Goal: Browse casually

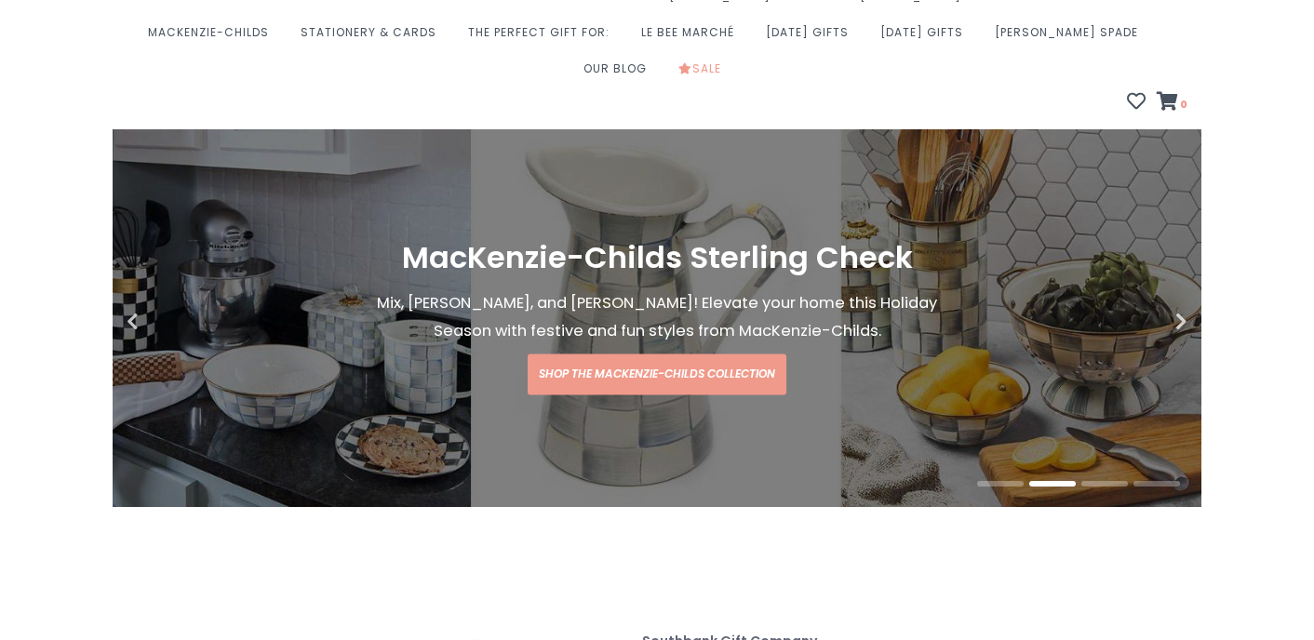
scroll to position [205, 0]
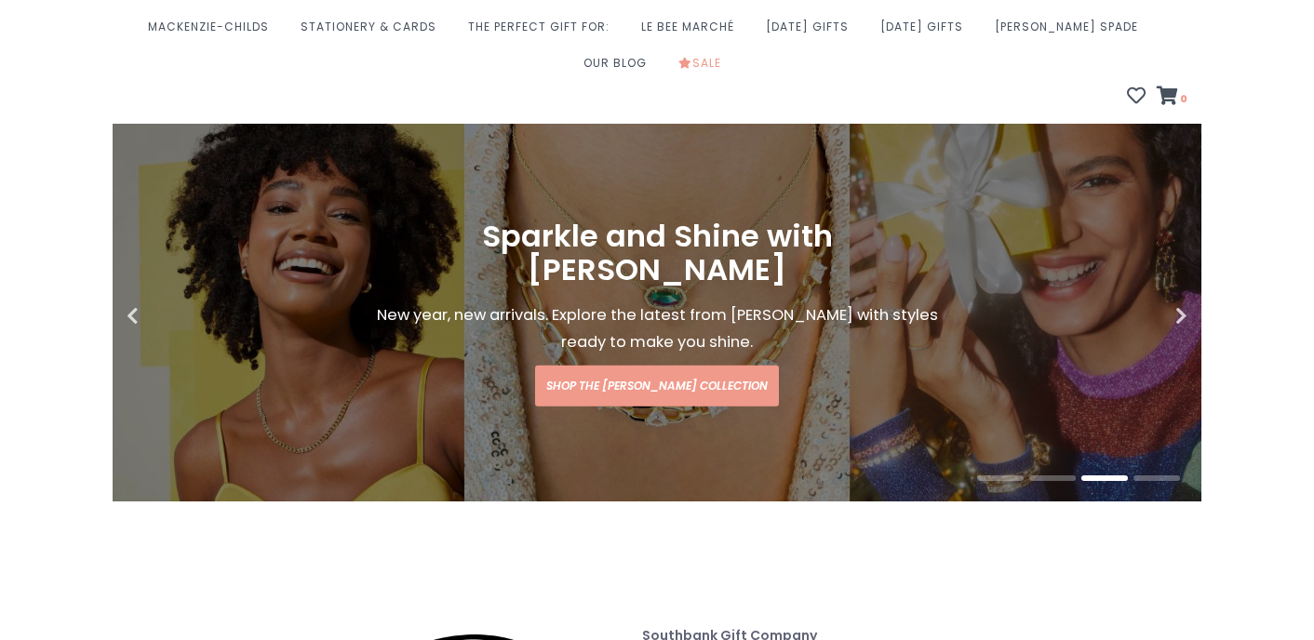
drag, startPoint x: 1002, startPoint y: 276, endPoint x: 1322, endPoint y: 109, distance: 360.1
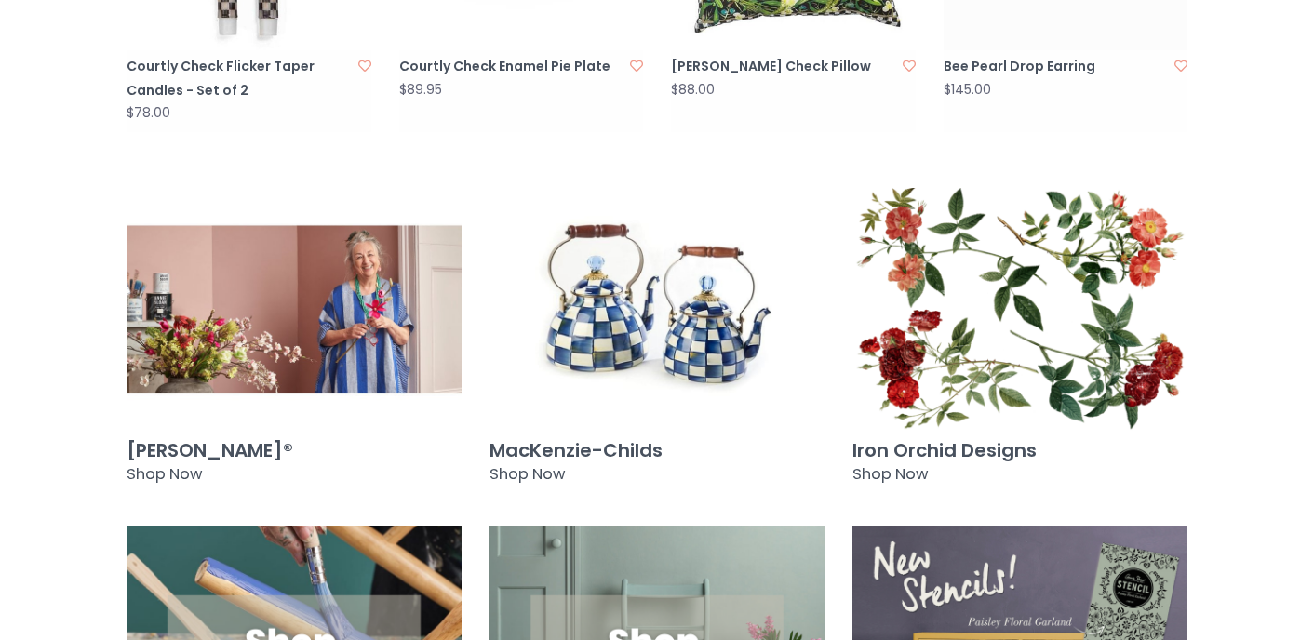
scroll to position [1607, 0]
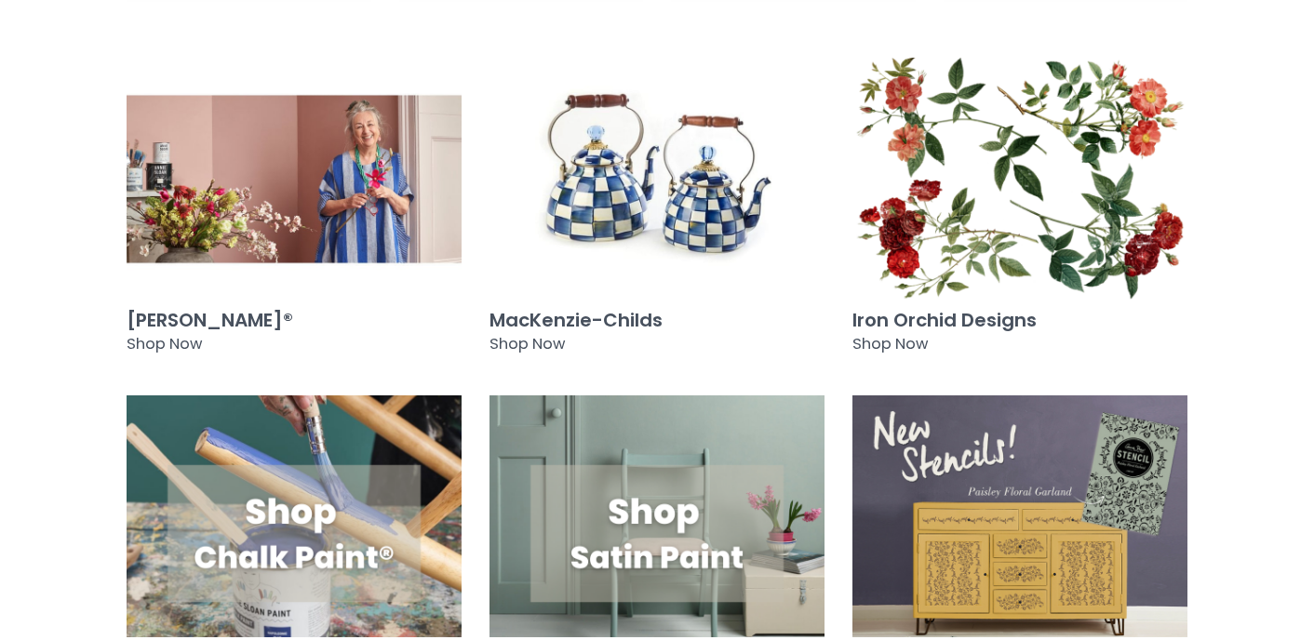
drag, startPoint x: 1322, startPoint y: 109, endPoint x: 1300, endPoint y: 363, distance: 255.0
click at [1300, 365] on div "Previous Julie Vos Jewelry The Julie Vos Collection features holiday jewels for…" at bounding box center [657, 423] width 1314 height 3402
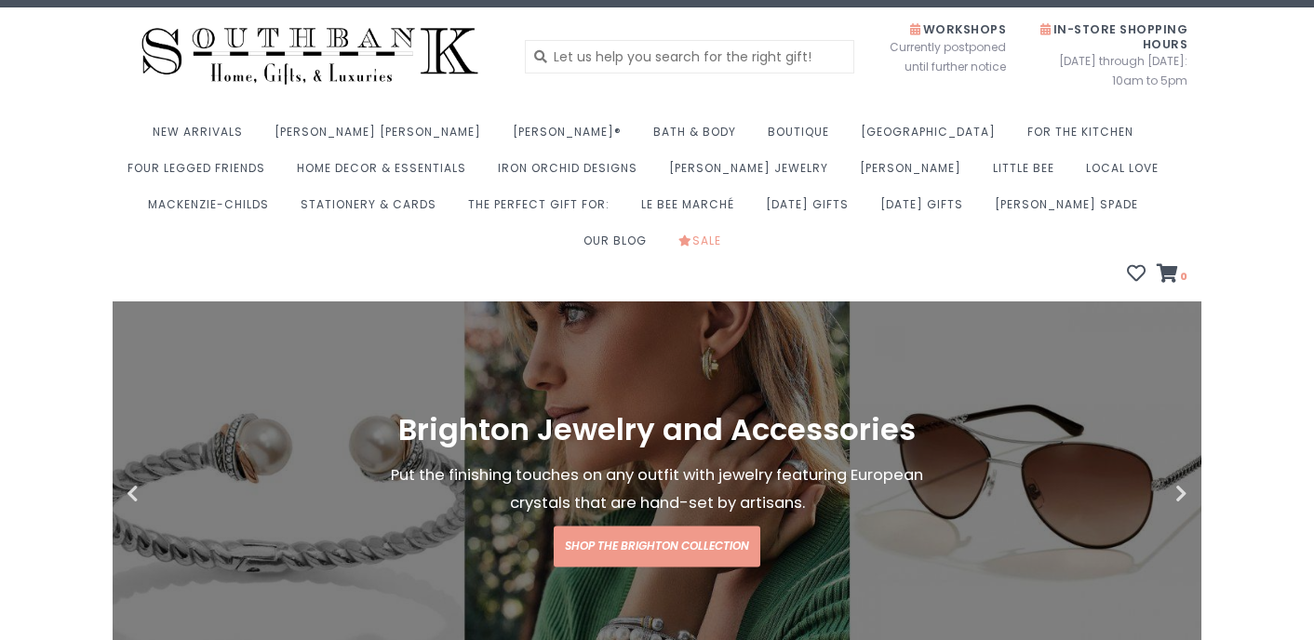
scroll to position [0, 0]
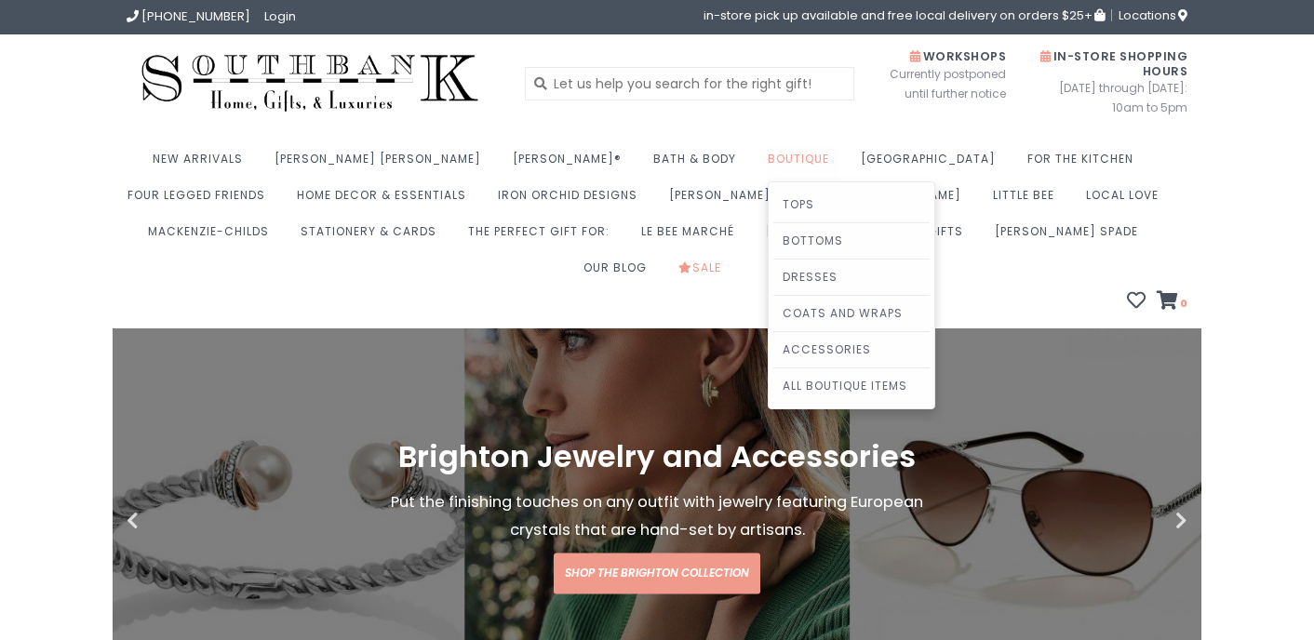
click at [768, 155] on link "Boutique" at bounding box center [803, 164] width 71 height 36
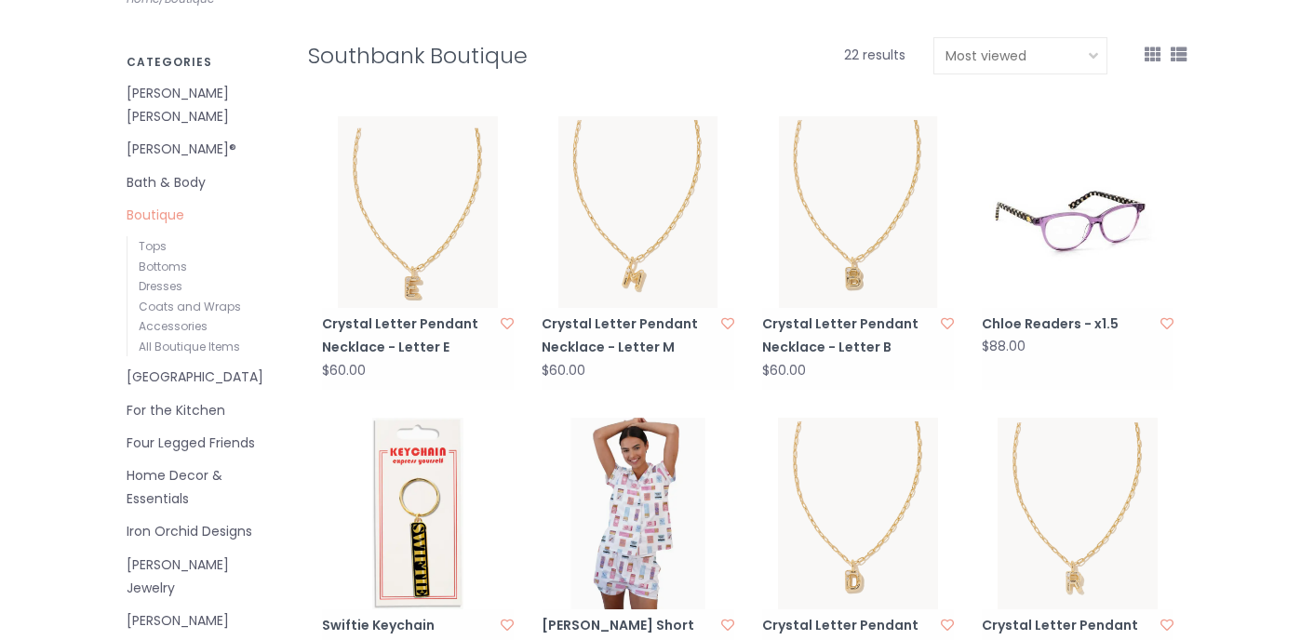
scroll to position [265, 0]
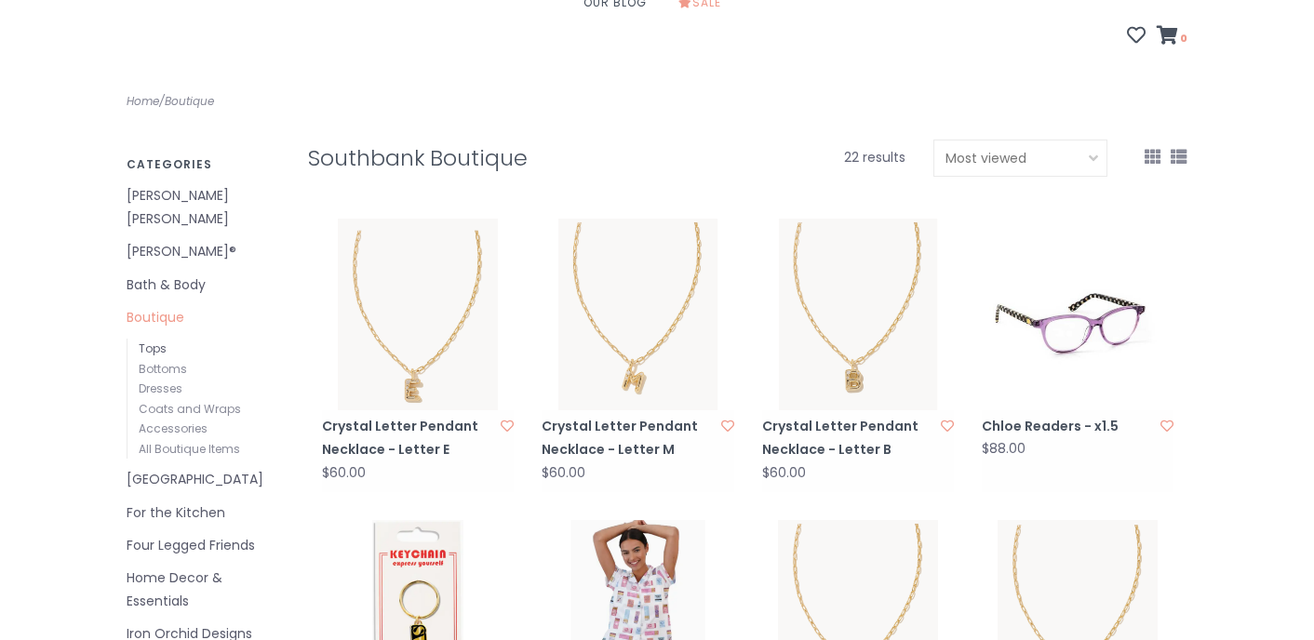
click at [150, 341] on link "Tops" at bounding box center [153, 349] width 28 height 16
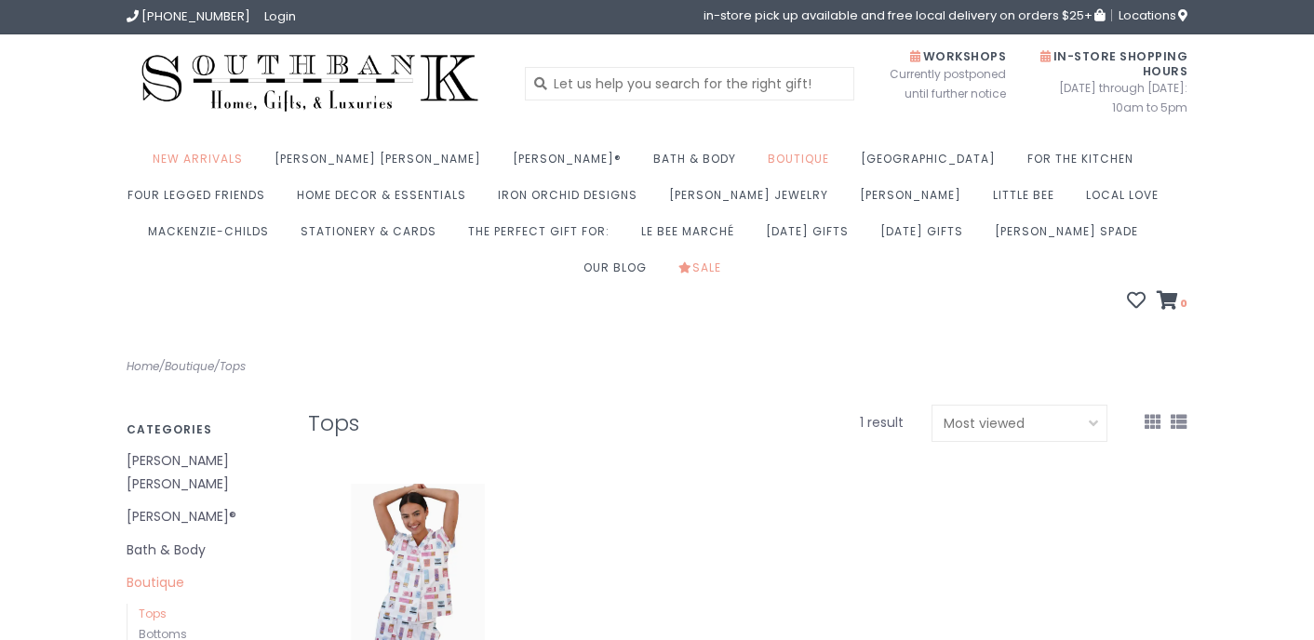
click at [360, 79] on img at bounding box center [310, 83] width 367 height 70
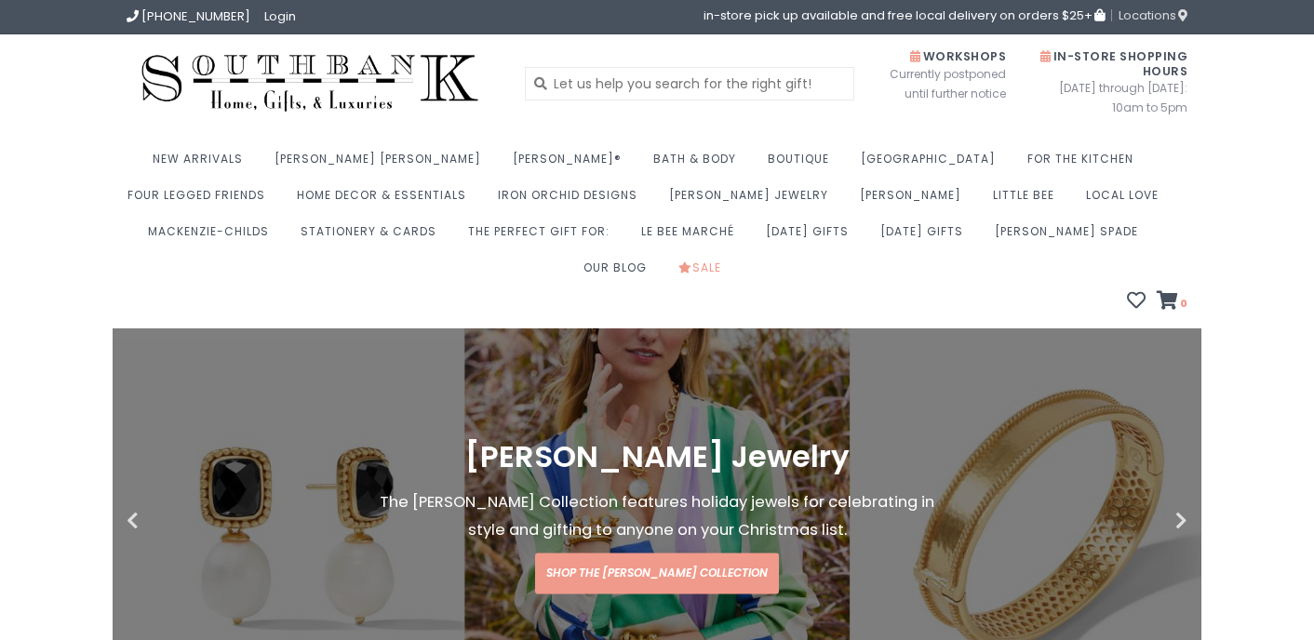
click at [1142, 18] on span "Locations" at bounding box center [1153, 16] width 69 height 18
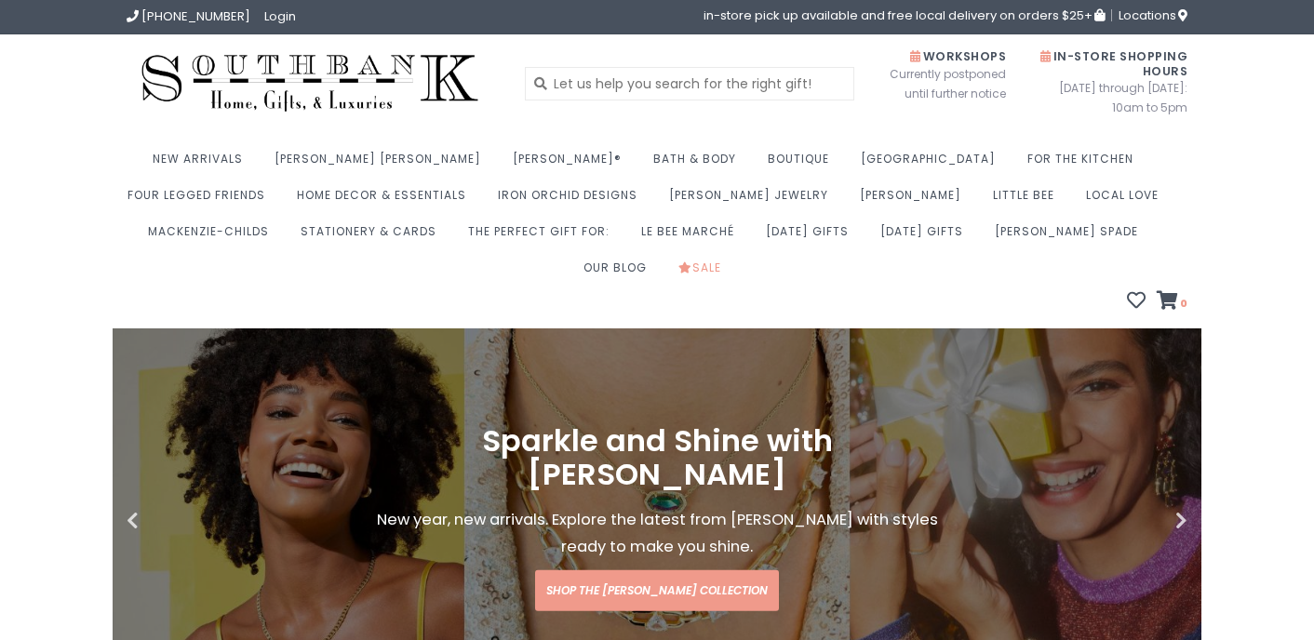
drag, startPoint x: 272, startPoint y: 74, endPoint x: 263, endPoint y: 6, distance: 68.5
click at [0, 0] on header "(573) 659-4438 Login in-store pick up available and free local delivery on orde…" at bounding box center [657, 164] width 1314 height 329
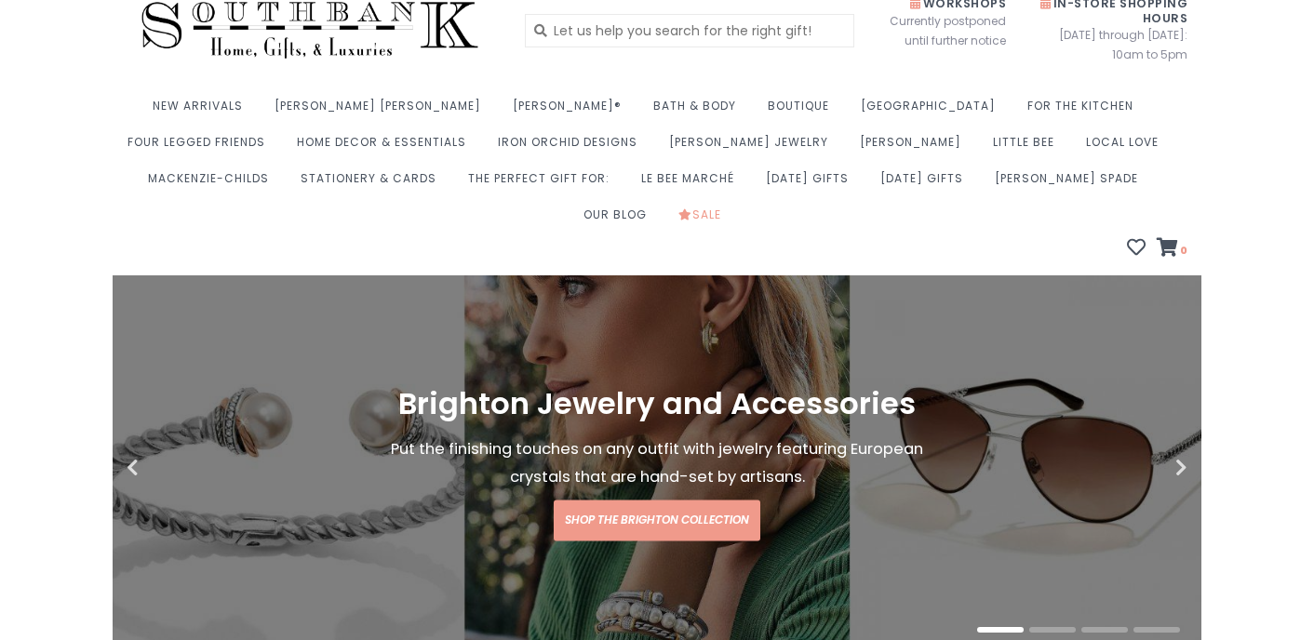
scroll to position [48, 0]
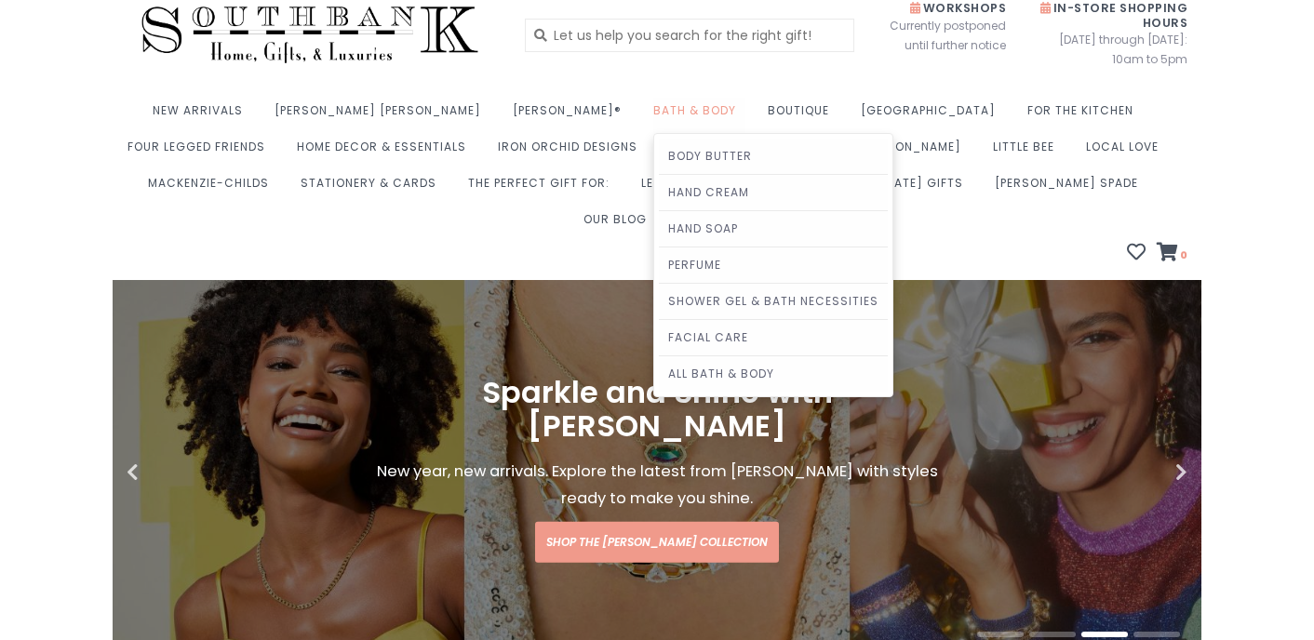
click at [653, 106] on link "Bath & Body" at bounding box center [699, 116] width 92 height 36
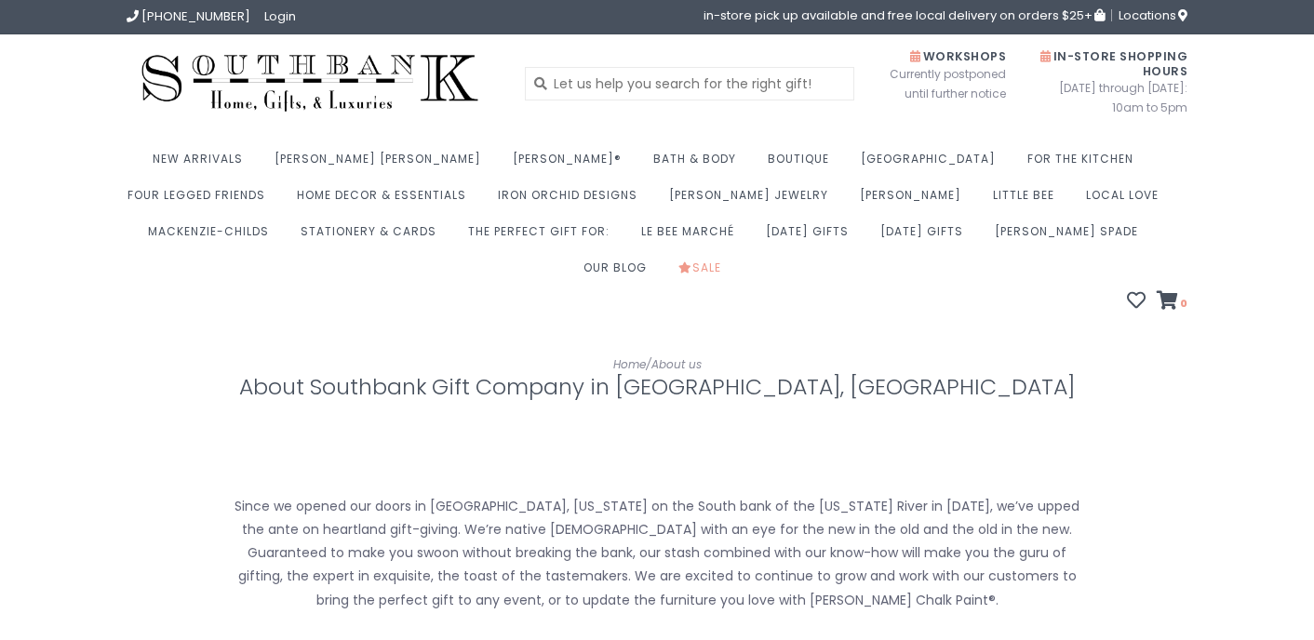
scroll to position [800, 0]
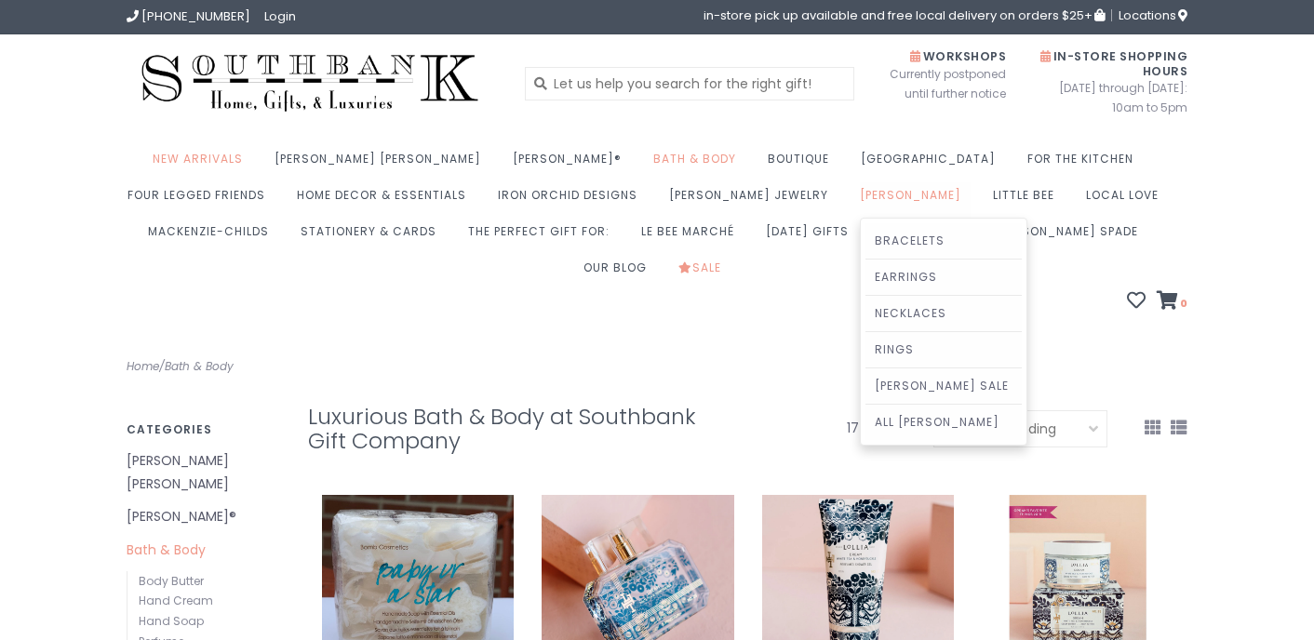
click at [860, 193] on link "[PERSON_NAME]" at bounding box center [915, 200] width 111 height 36
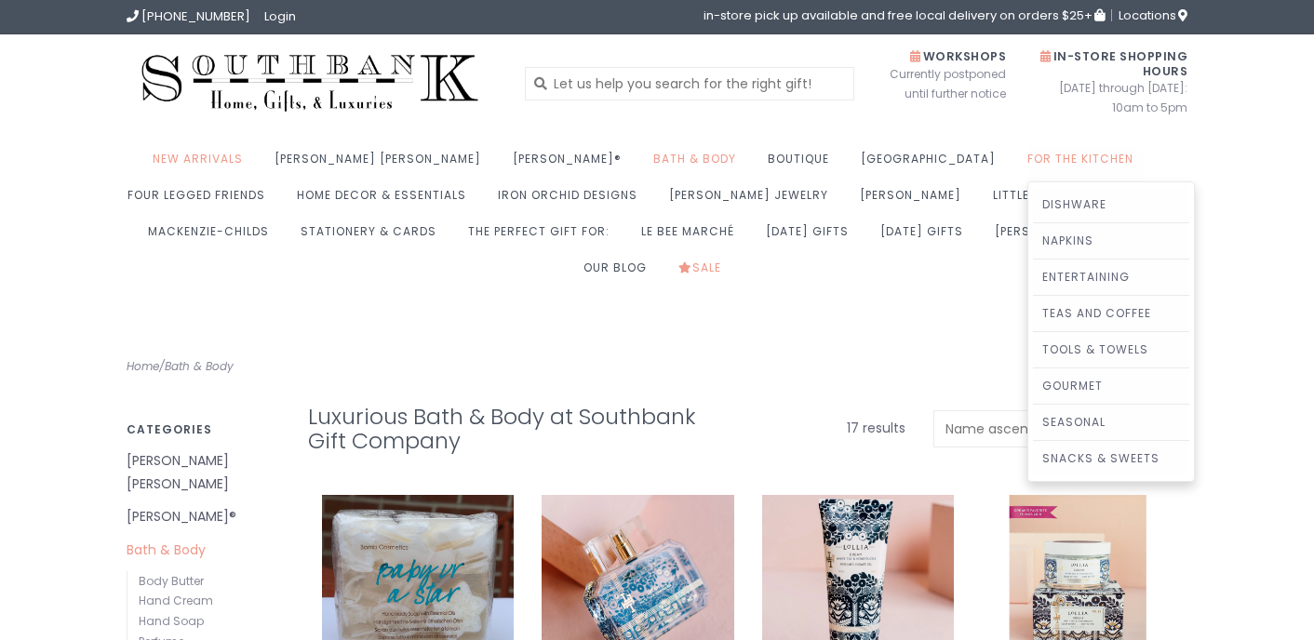
click at [1028, 155] on link "For the Kitchen" at bounding box center [1085, 164] width 115 height 36
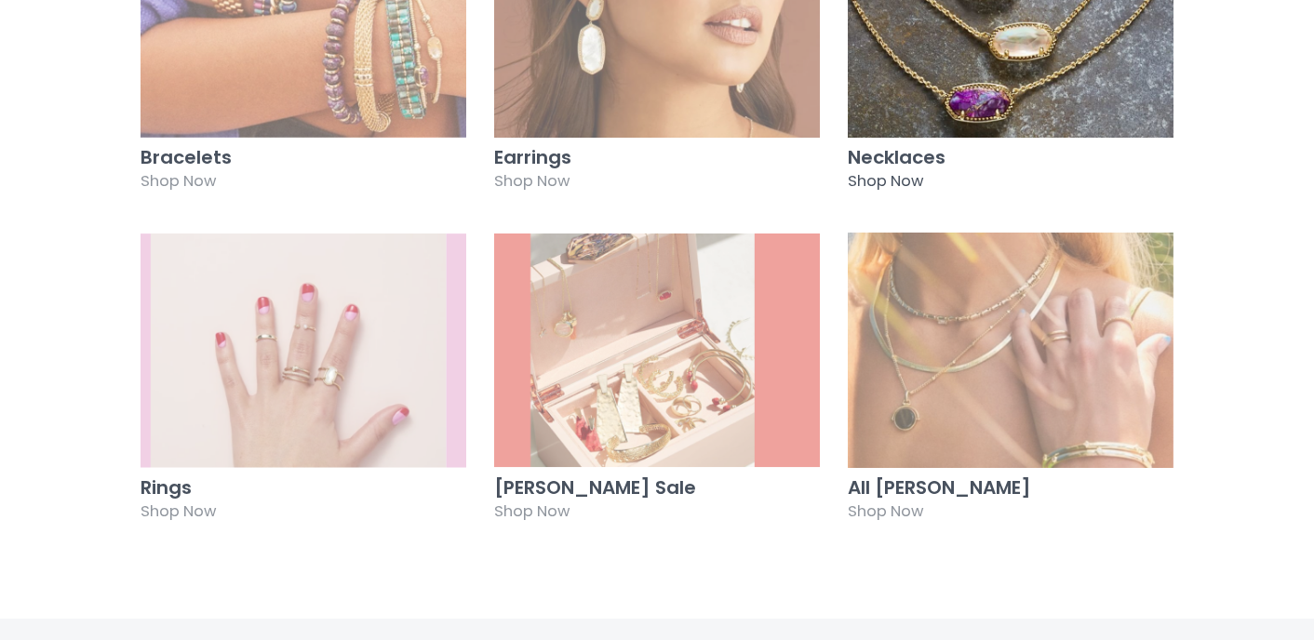
scroll to position [556, 0]
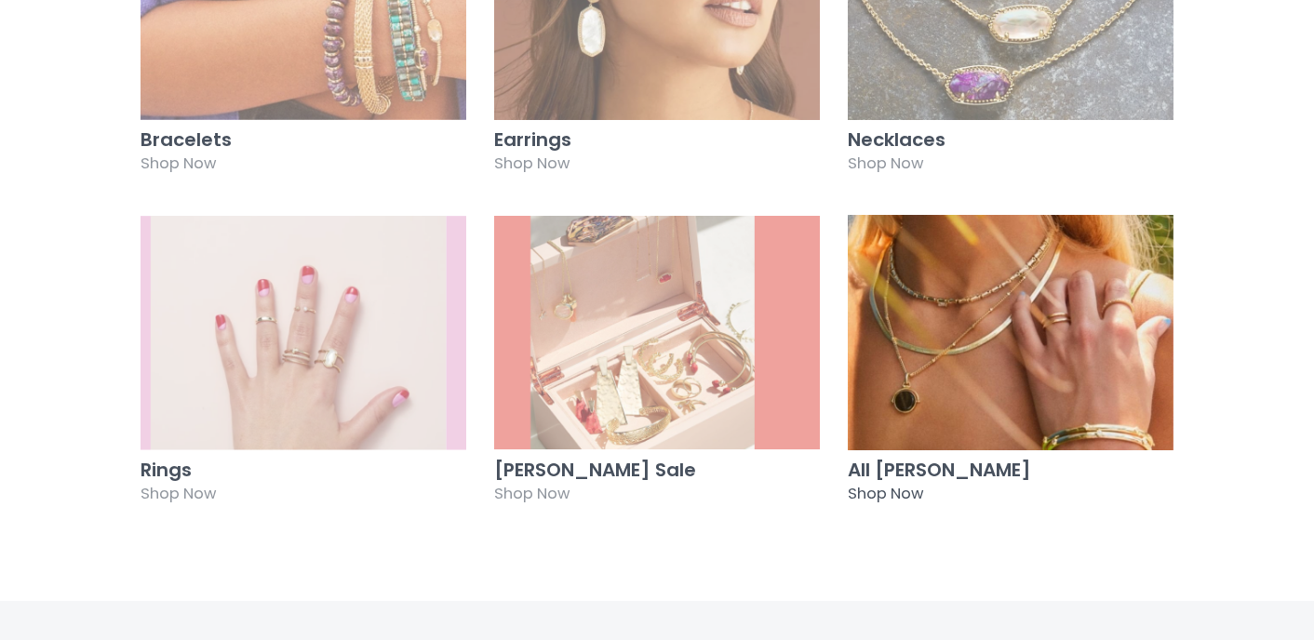
click at [951, 302] on img at bounding box center [1011, 332] width 326 height 235
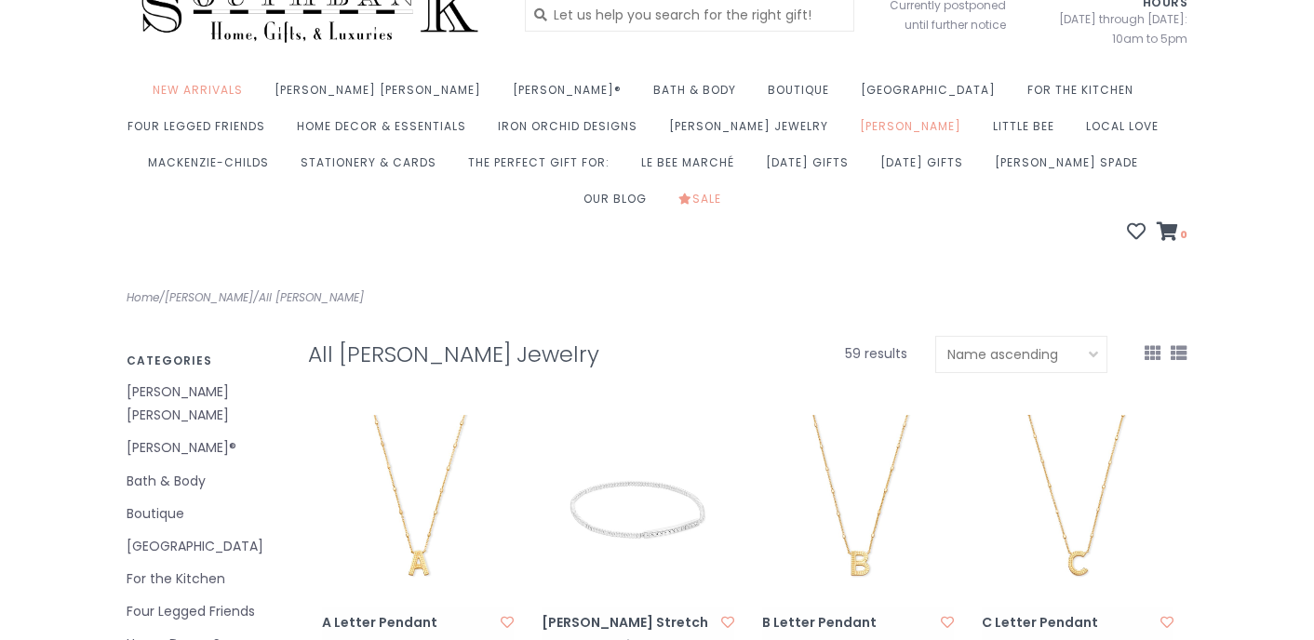
scroll to position [420, 0]
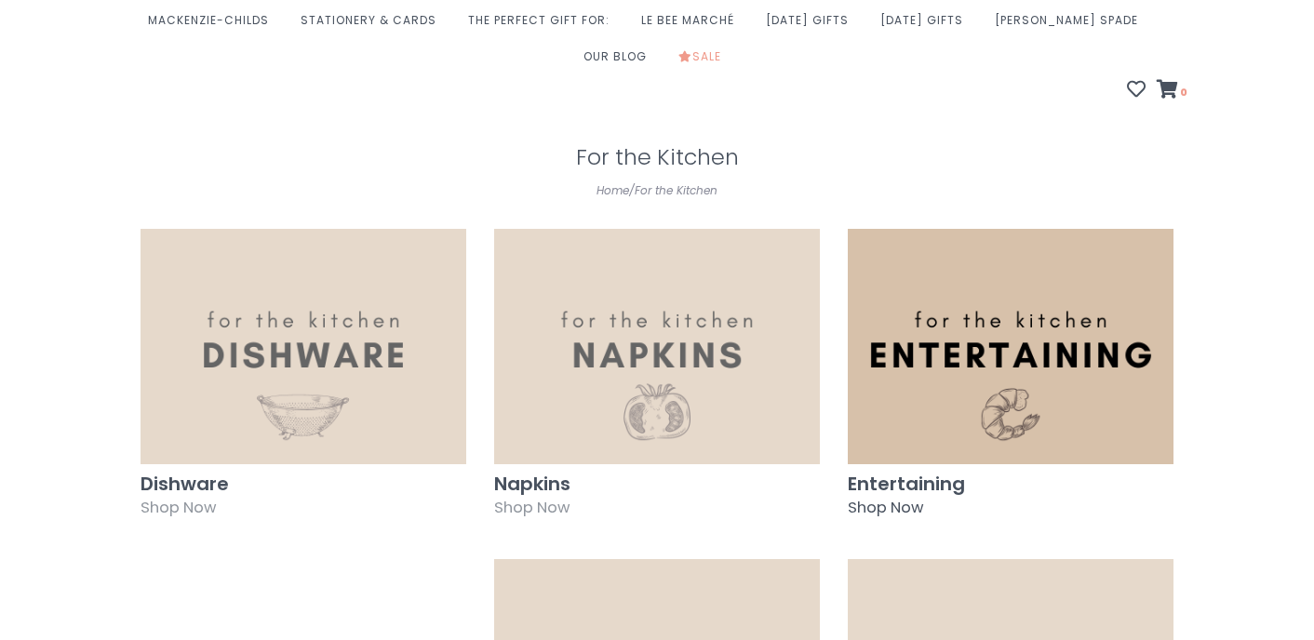
scroll to position [267, 0]
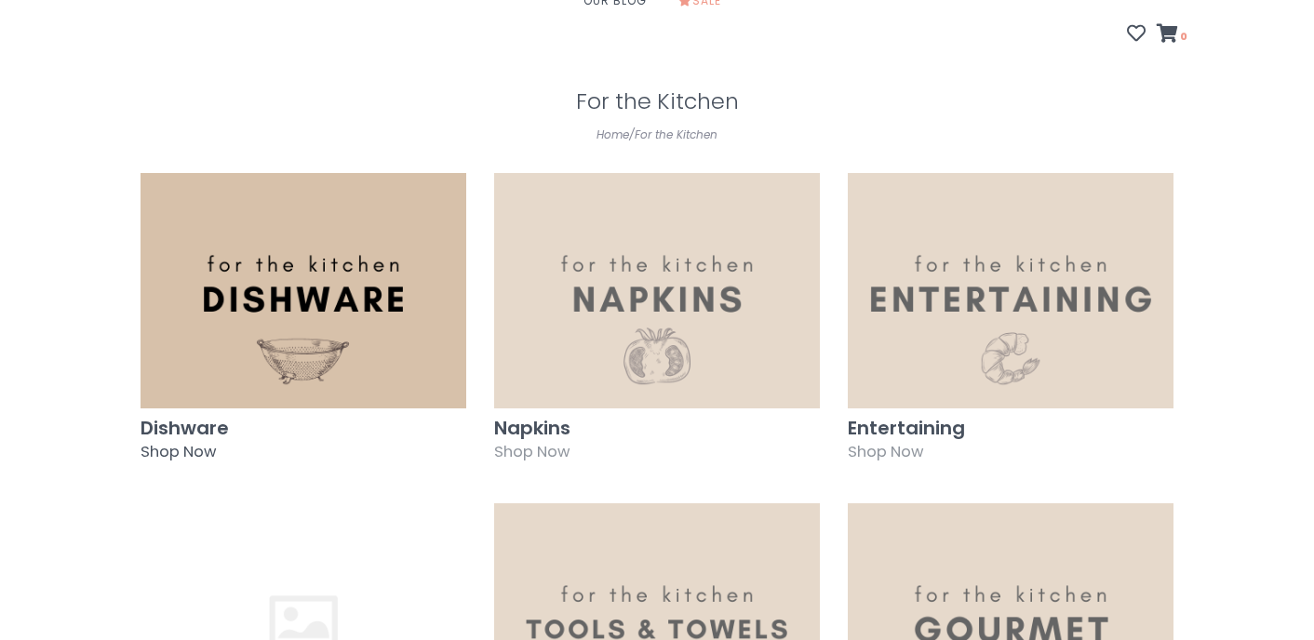
click at [389, 290] on img at bounding box center [304, 290] width 326 height 235
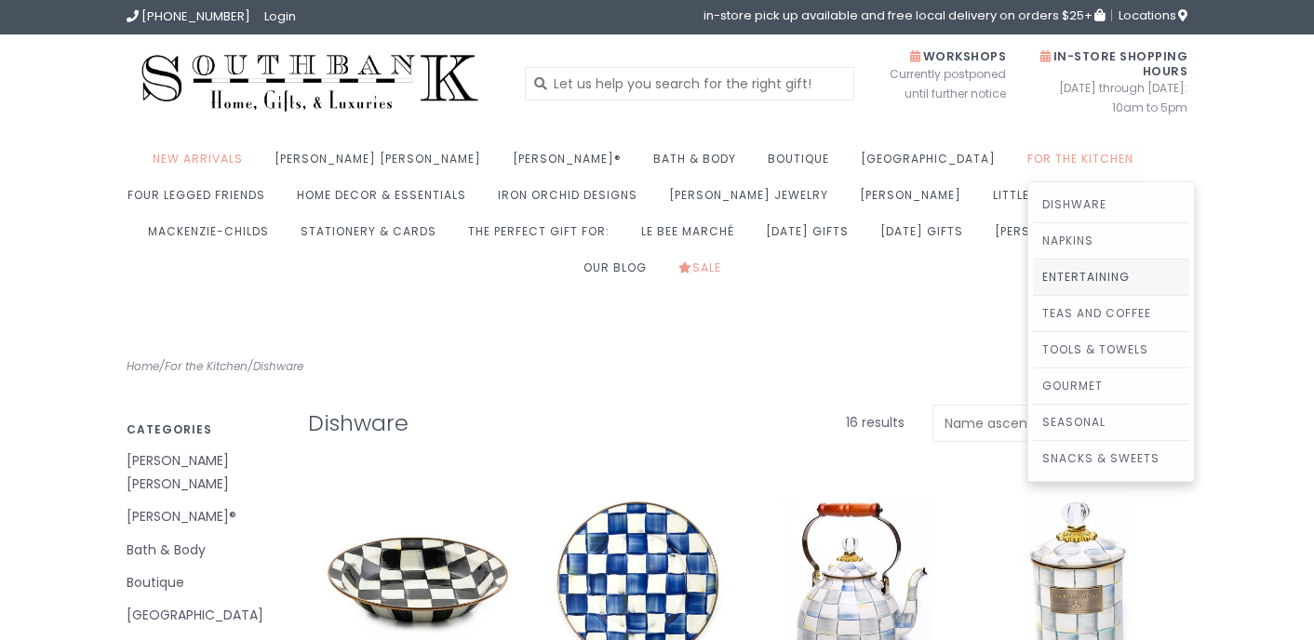
click at [1033, 283] on link "Entertaining" at bounding box center [1111, 277] width 156 height 35
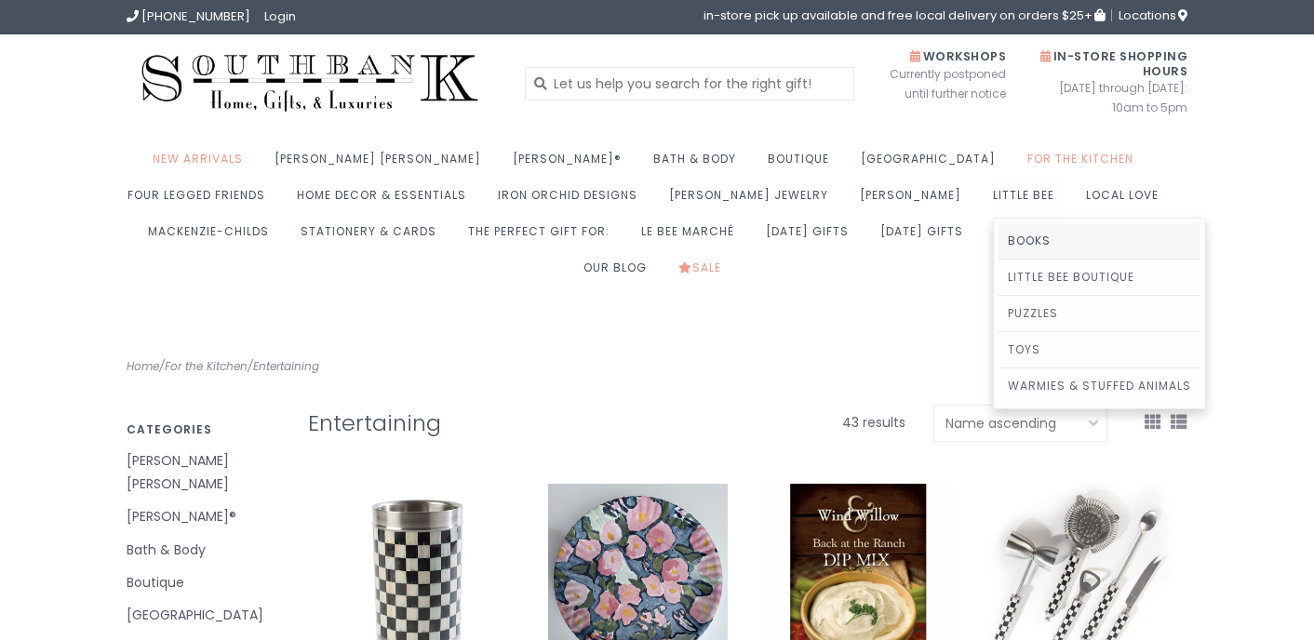
click at [999, 235] on link "Books" at bounding box center [1100, 240] width 202 height 35
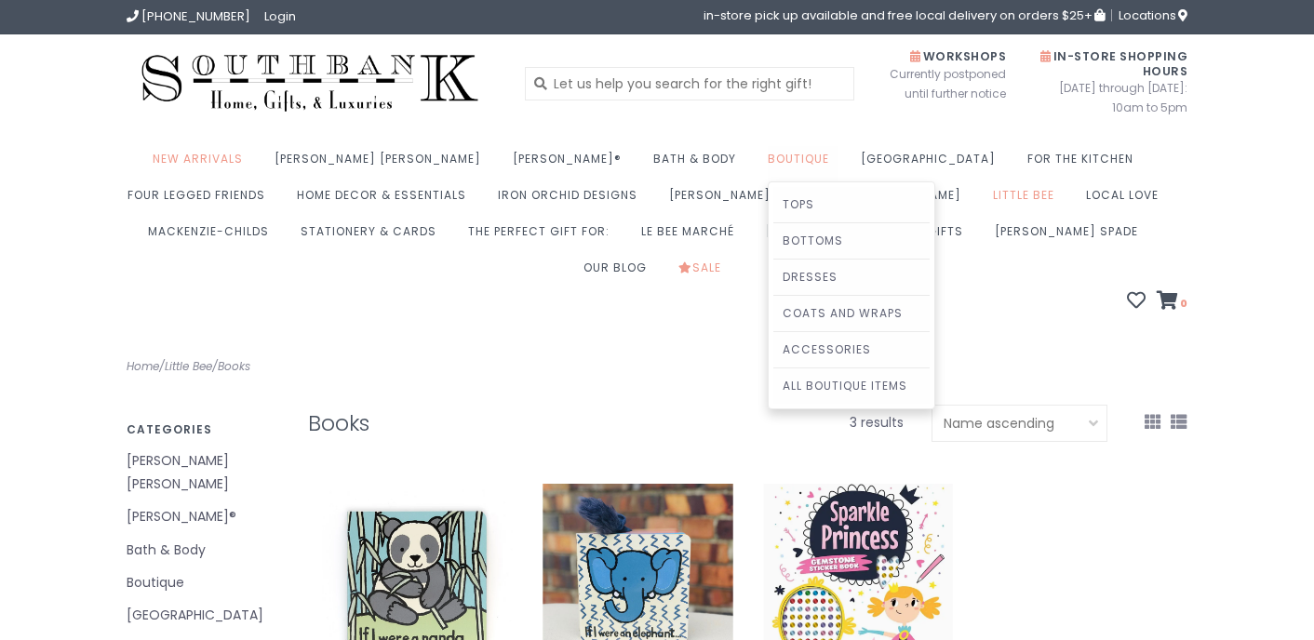
click at [768, 156] on link "Boutique" at bounding box center [803, 164] width 71 height 36
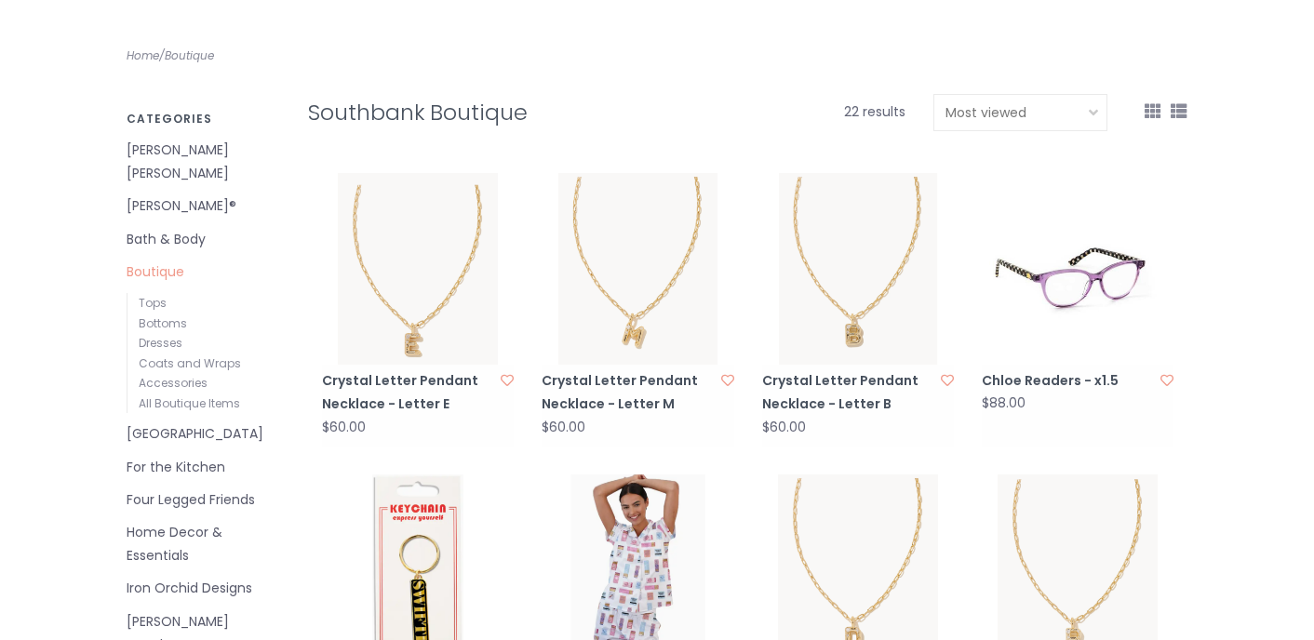
scroll to position [309, 0]
click at [179, 317] on link "Bottoms" at bounding box center [163, 325] width 48 height 16
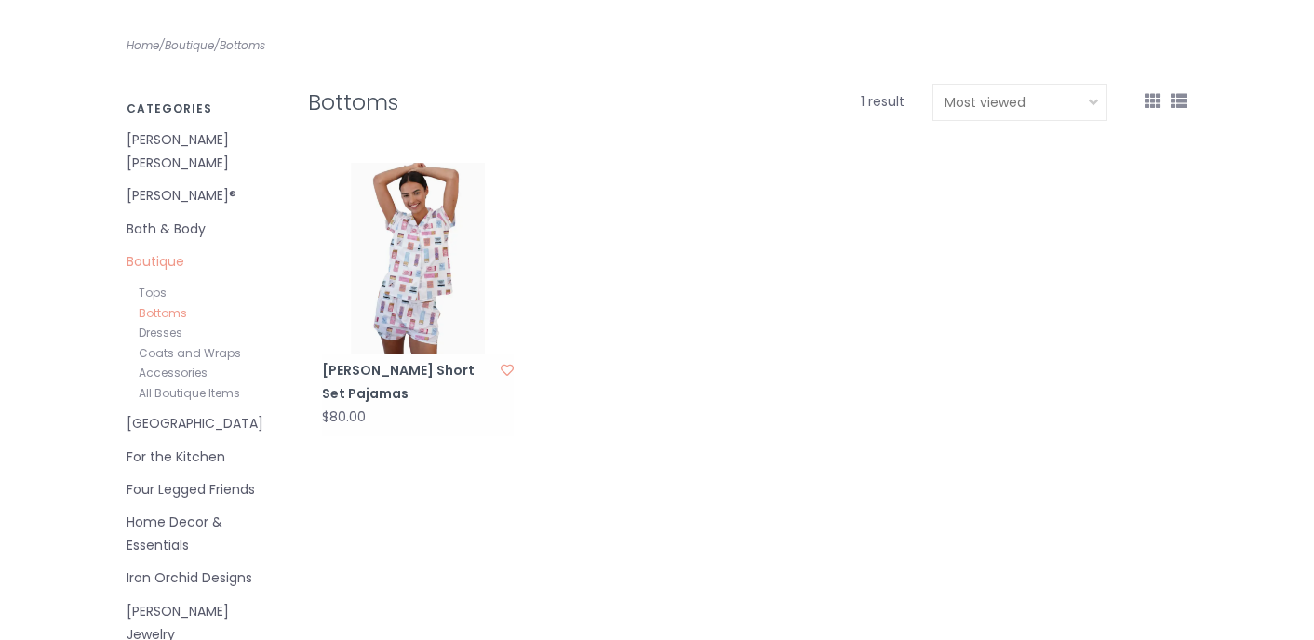
scroll to position [198, 0]
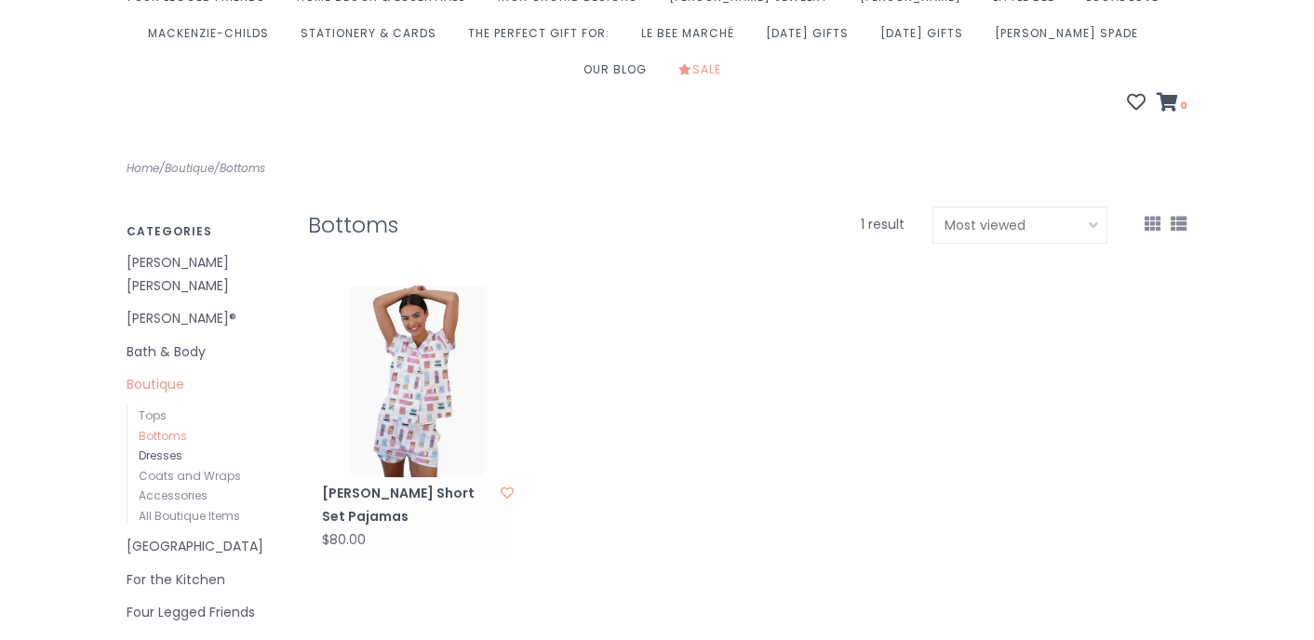
click at [163, 448] on link "Dresses" at bounding box center [161, 456] width 44 height 16
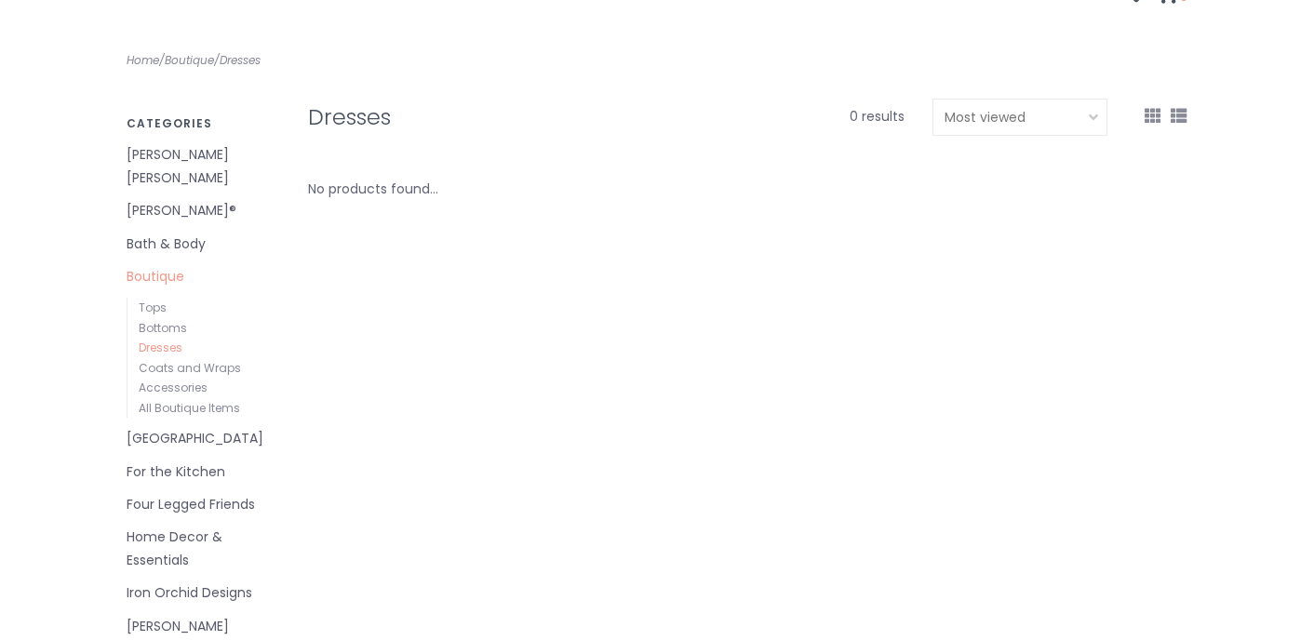
scroll to position [313, 0]
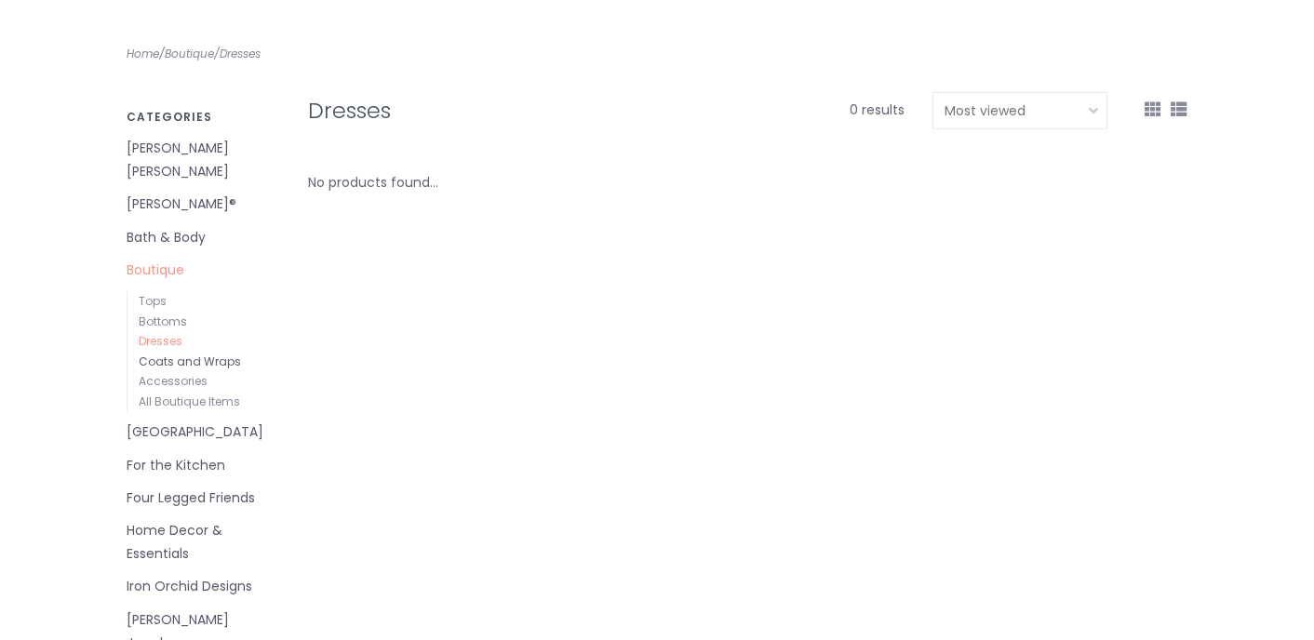
click at [196, 354] on link "Coats and Wraps" at bounding box center [190, 362] width 102 height 16
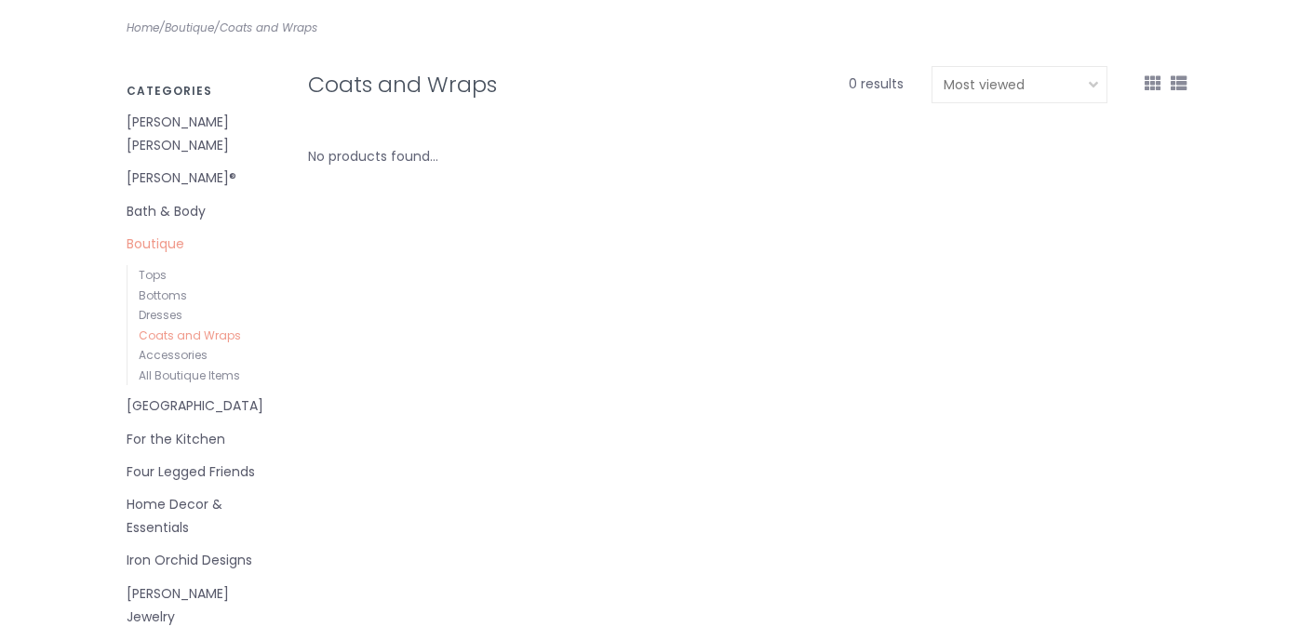
scroll to position [341, 0]
click at [155, 265] on link "Tops" at bounding box center [153, 273] width 28 height 16
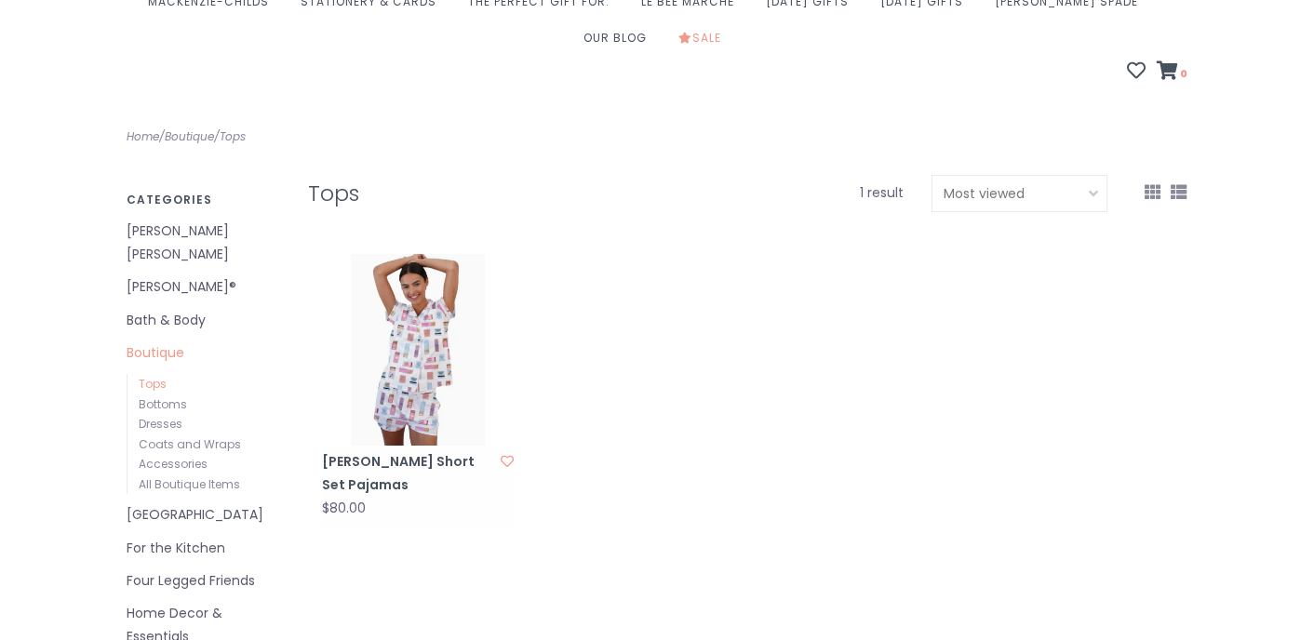
scroll to position [255, 0]
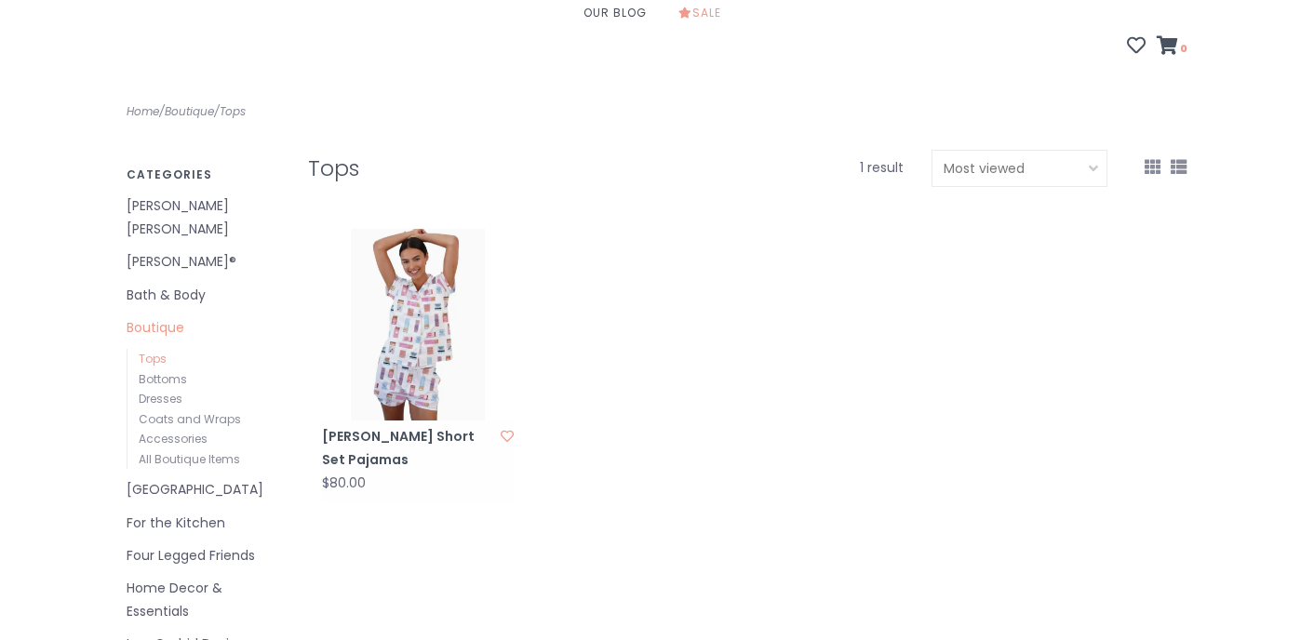
click at [192, 195] on link "[PERSON_NAME] [PERSON_NAME]" at bounding box center [204, 218] width 154 height 47
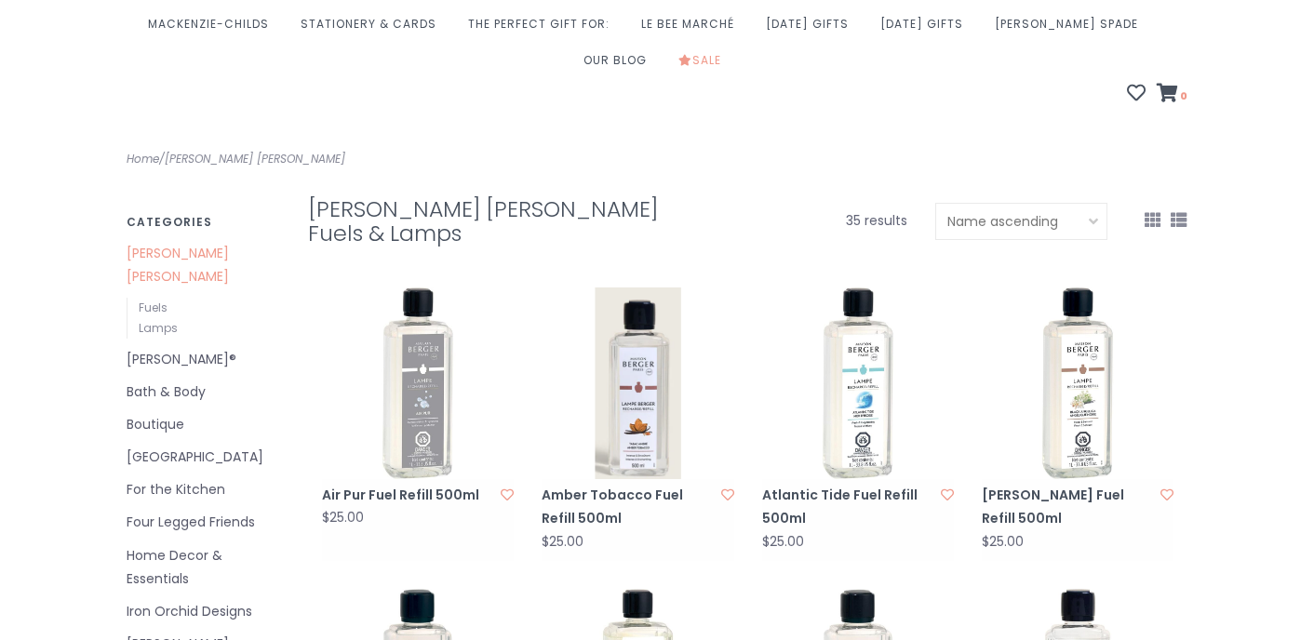
scroll to position [358, 0]
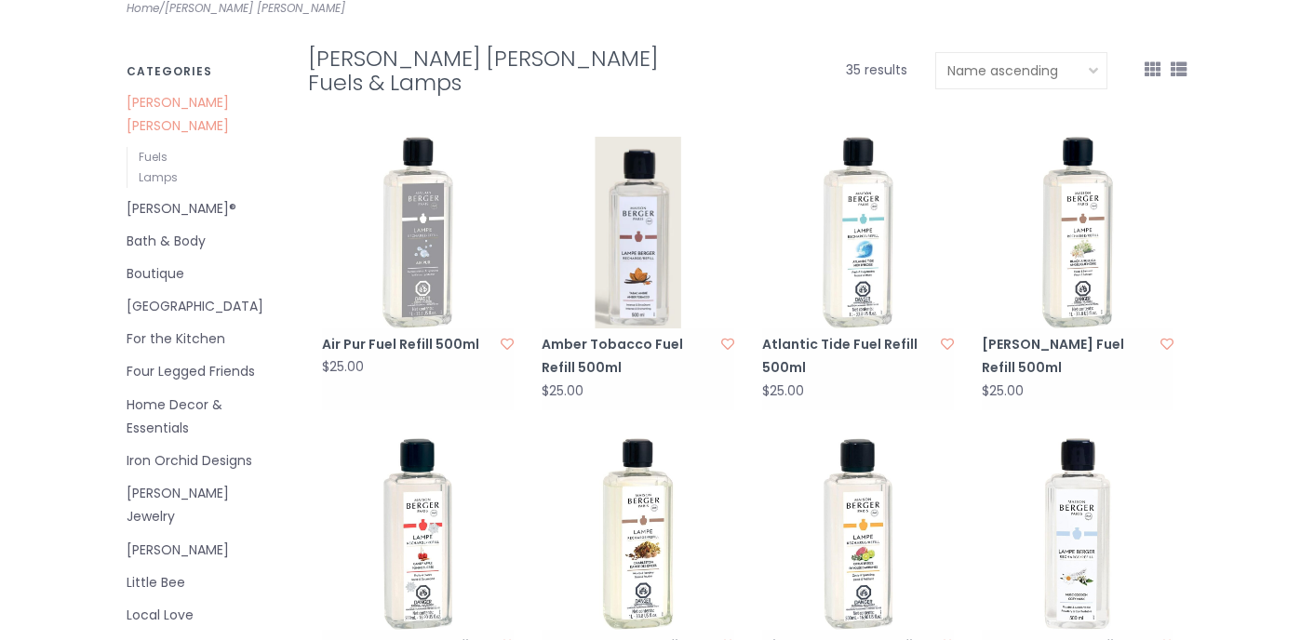
click at [157, 197] on link "[PERSON_NAME]®" at bounding box center [204, 208] width 154 height 23
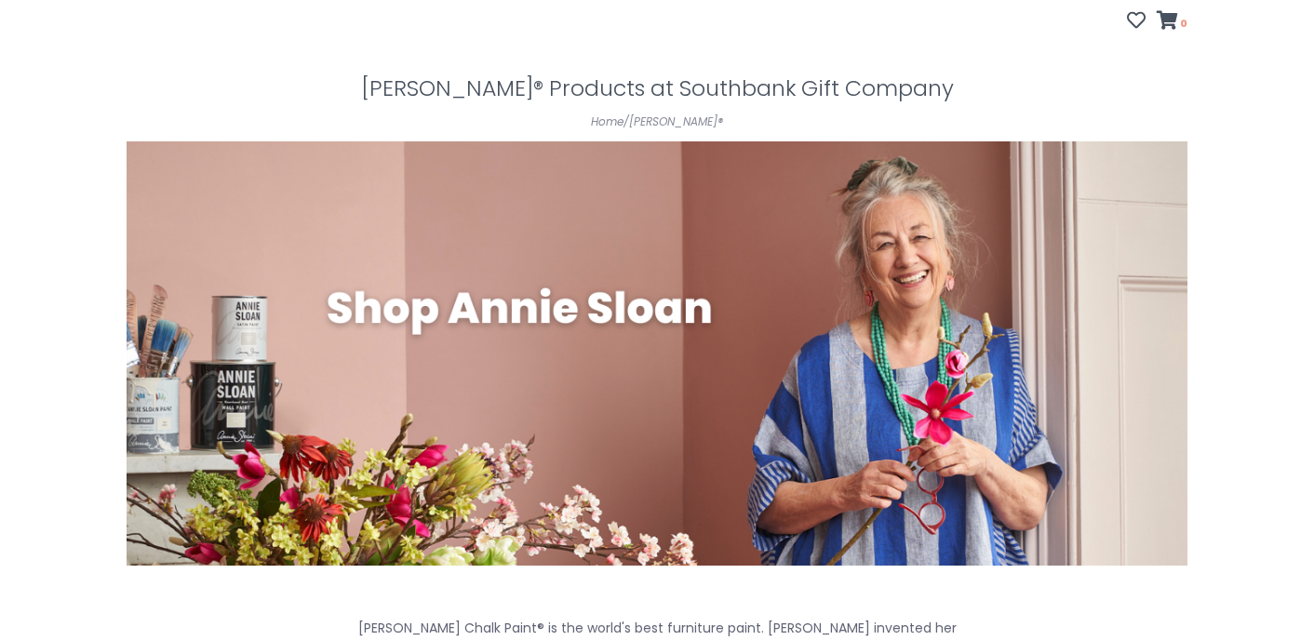
scroll to position [283, 0]
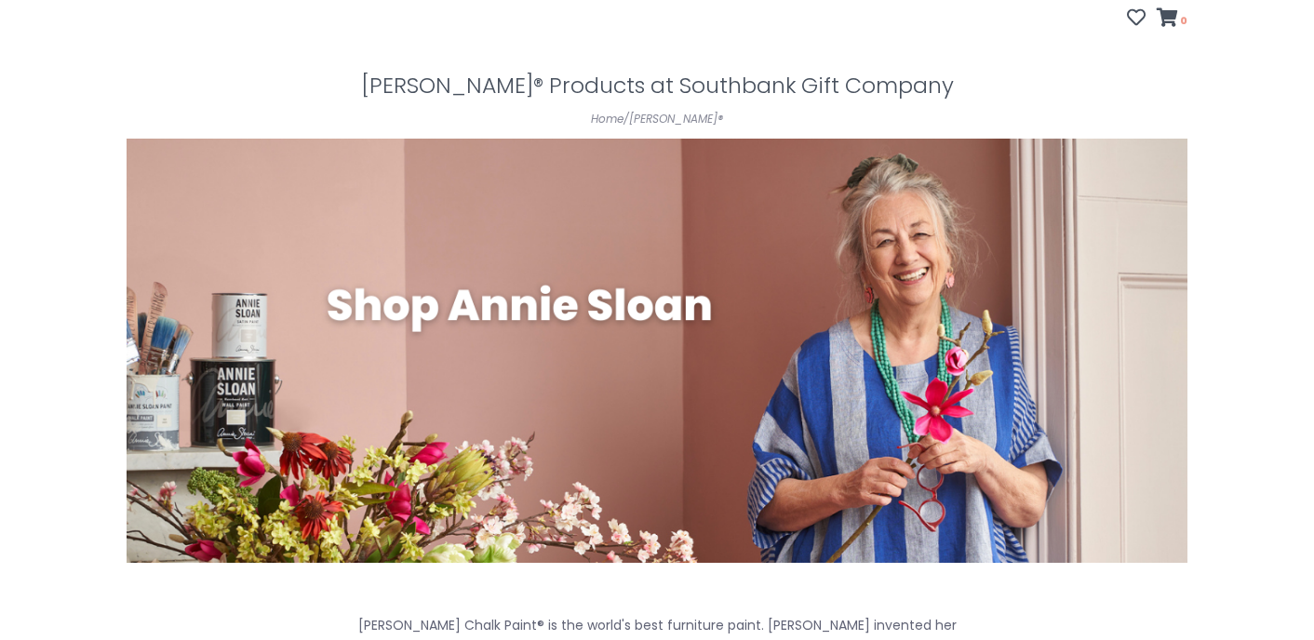
click at [498, 283] on img at bounding box center [657, 351] width 1061 height 424
click at [891, 304] on img at bounding box center [657, 351] width 1061 height 424
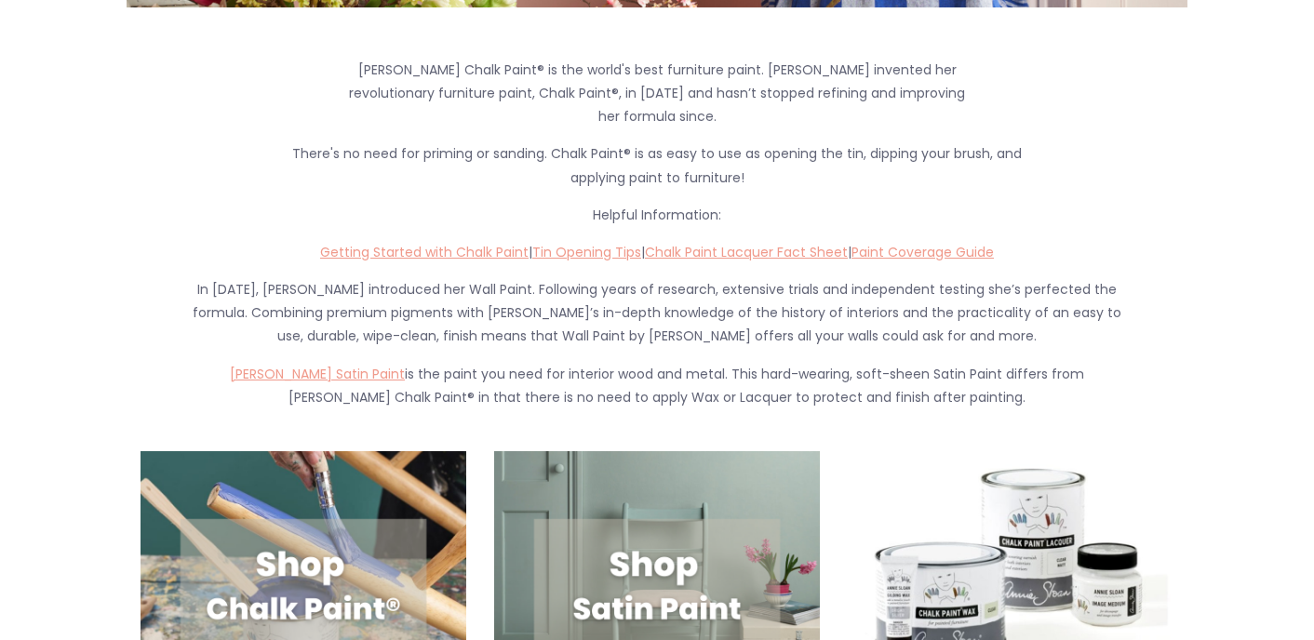
scroll to position [0, 0]
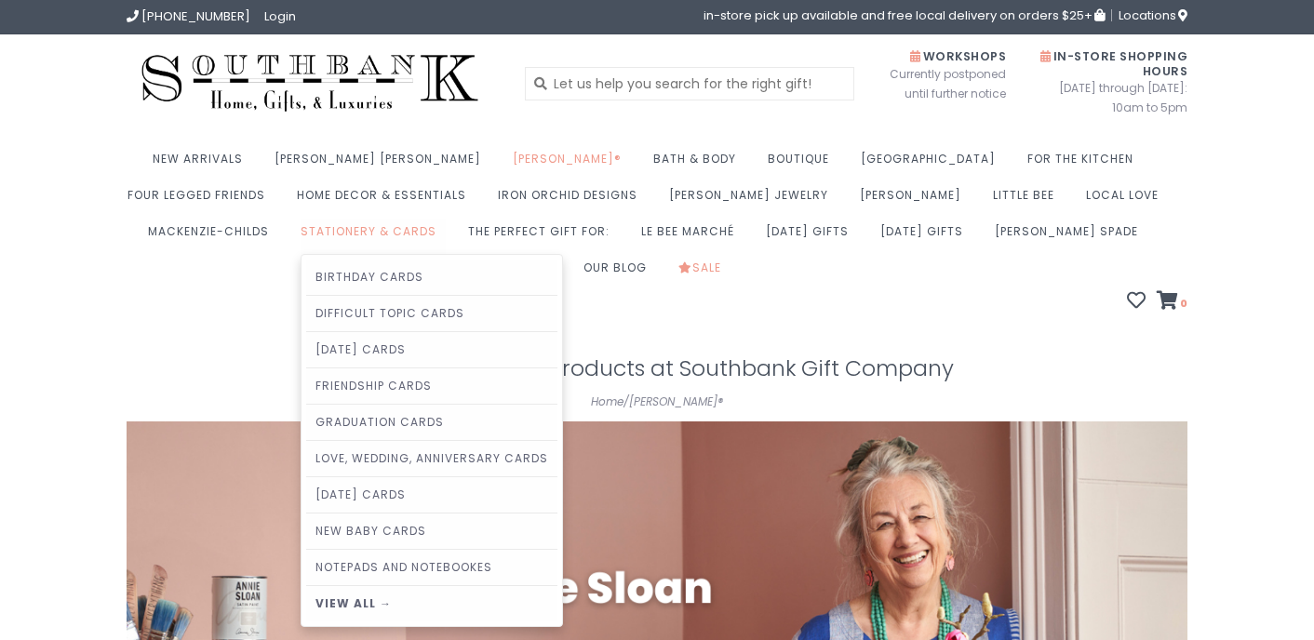
click at [301, 227] on link "Stationery & Cards" at bounding box center [373, 237] width 145 height 36
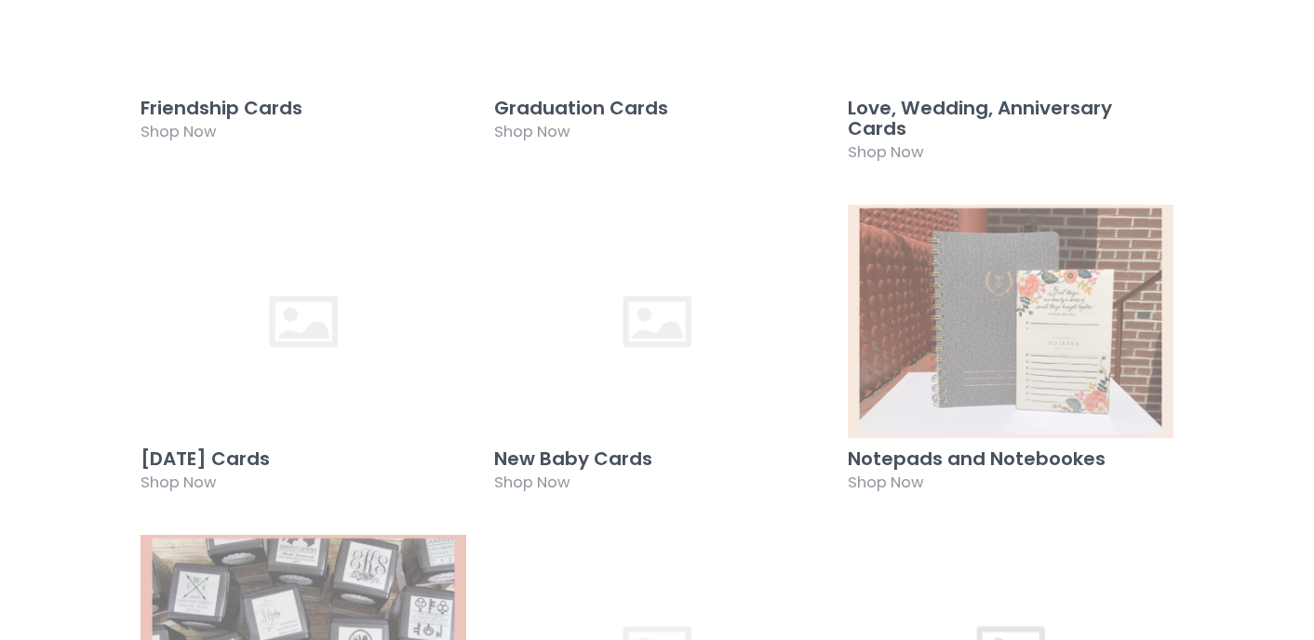
scroll to position [906, 0]
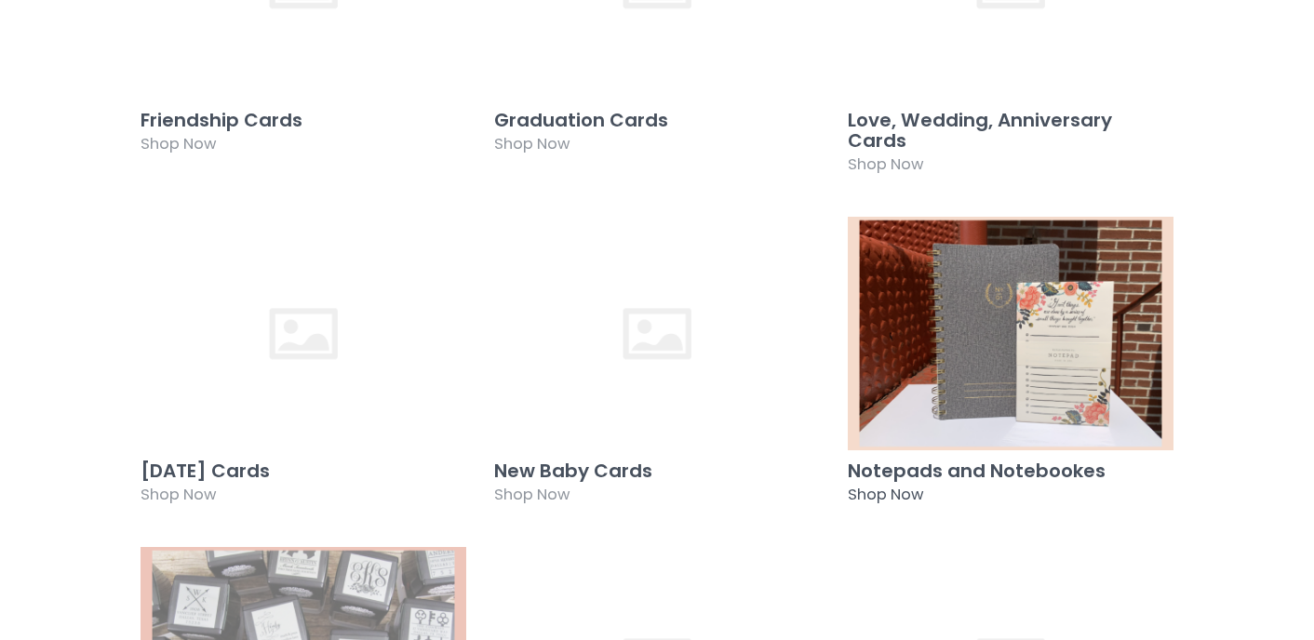
click at [985, 308] on img at bounding box center [1011, 333] width 326 height 235
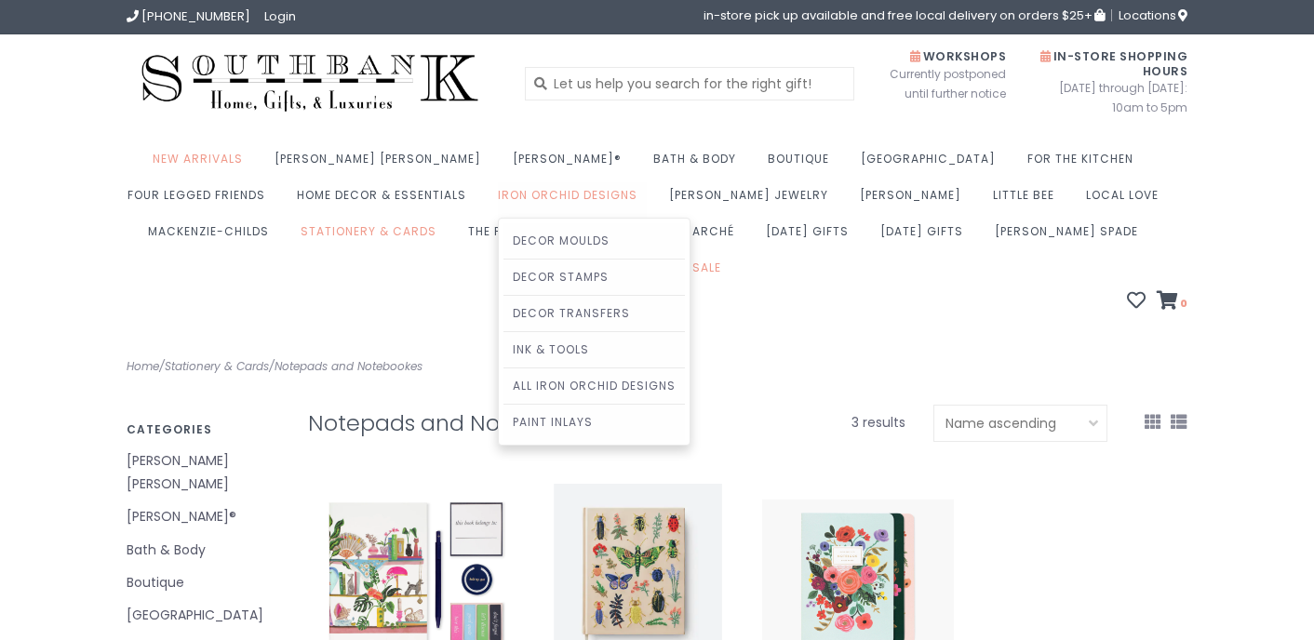
click at [498, 201] on link "Iron Orchid Designs" at bounding box center [572, 200] width 149 height 36
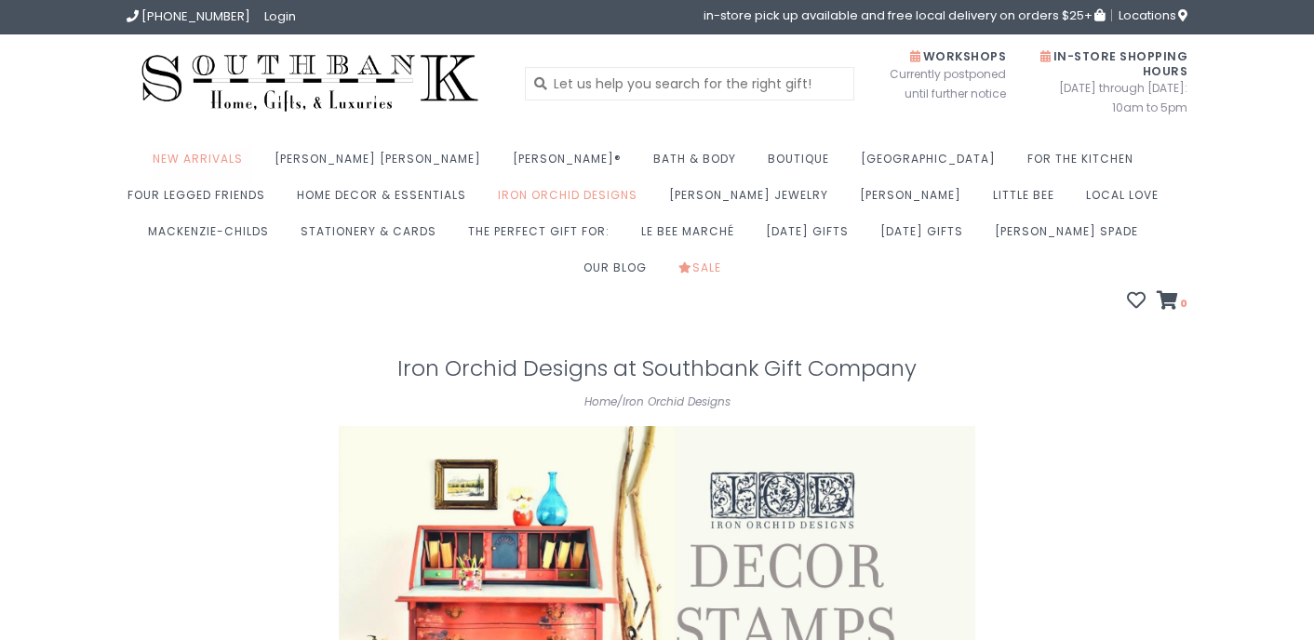
click at [228, 151] on link "New Arrivals" at bounding box center [203, 164] width 100 height 36
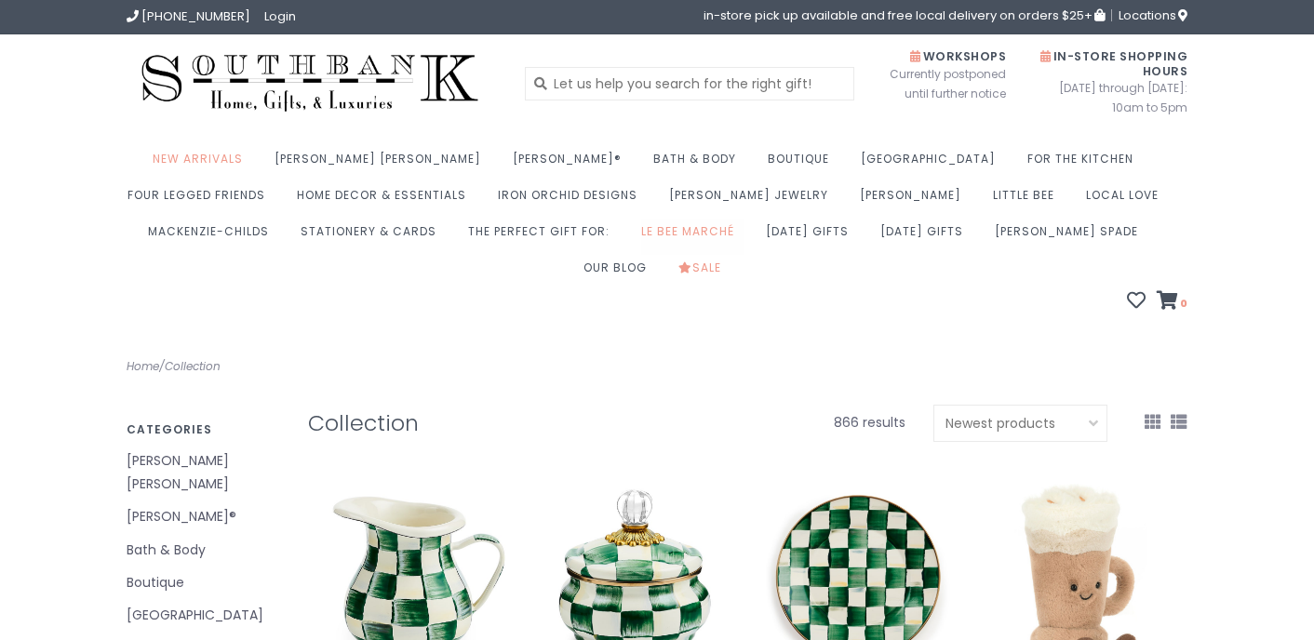
click at [641, 229] on link "Le Bee Marché" at bounding box center [692, 237] width 102 height 36
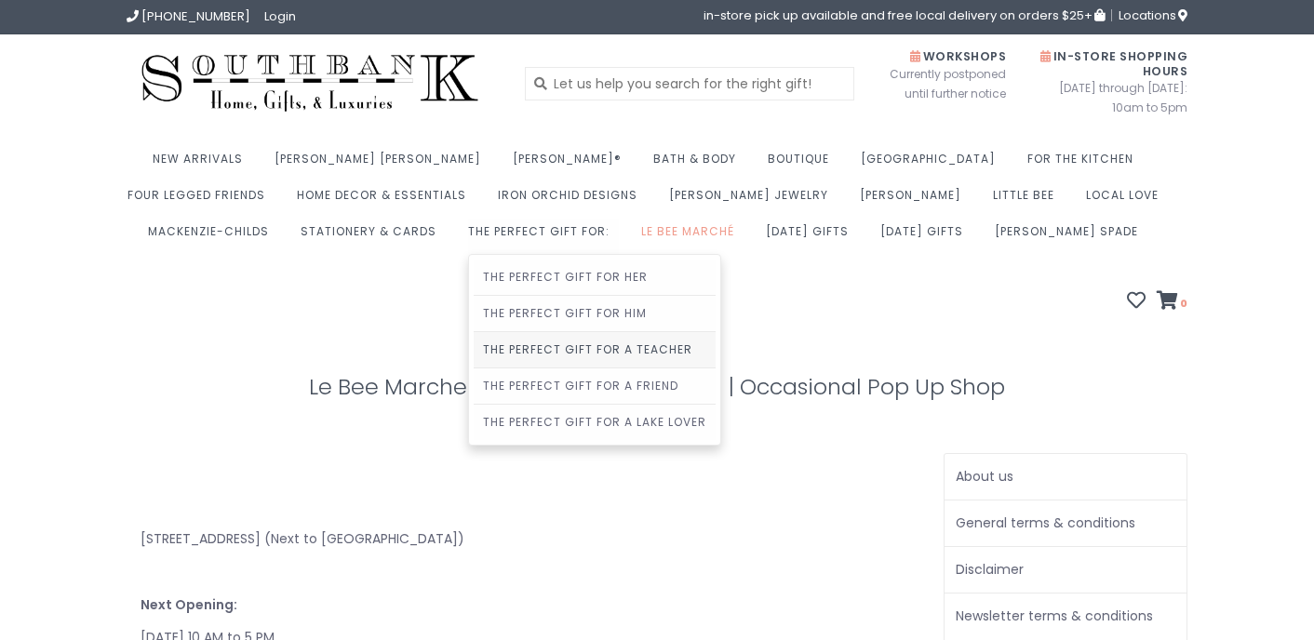
click at [474, 352] on link "The Perfect Gift For A Teacher" at bounding box center [595, 349] width 242 height 35
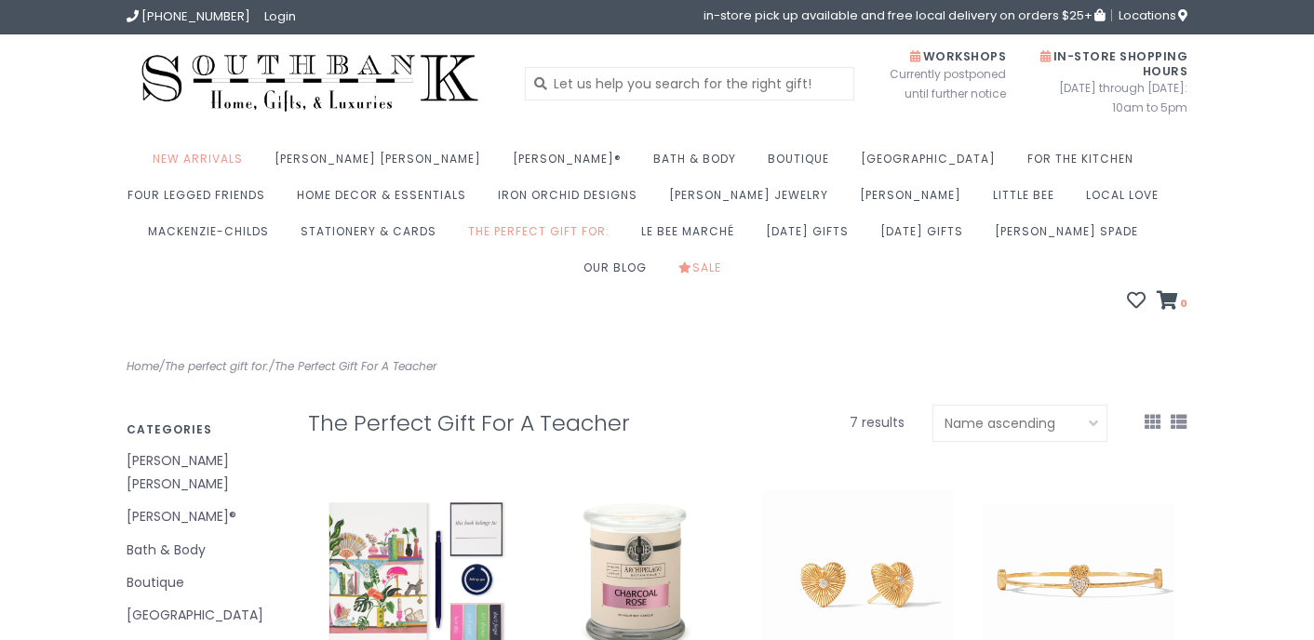
drag, startPoint x: 608, startPoint y: 166, endPoint x: 35, endPoint y: 2, distance: 595.4
